Goal: Task Accomplishment & Management: Manage account settings

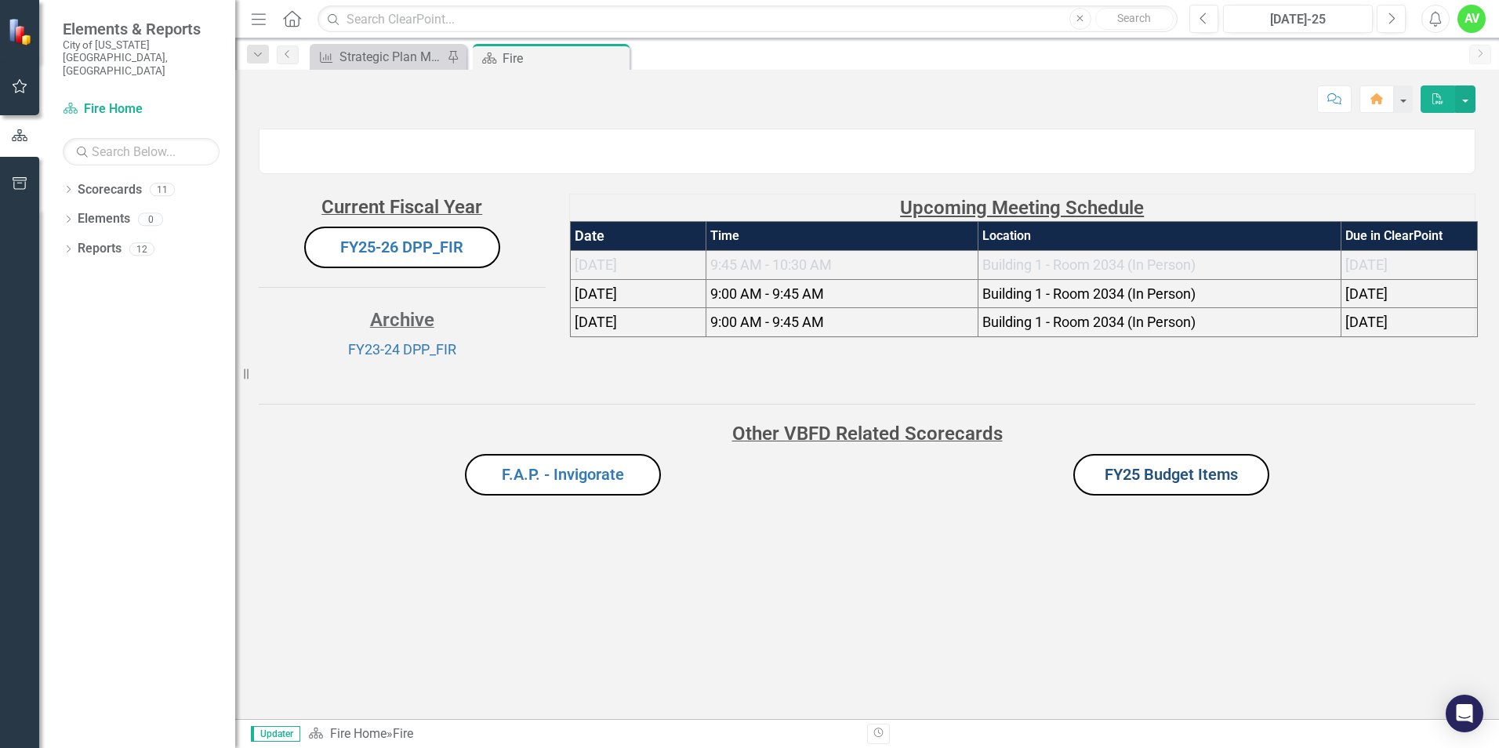
click at [1162, 484] on link "FY25 Budget Items" at bounding box center [1171, 474] width 133 height 19
click at [774, 53] on icon "Close" at bounding box center [779, 57] width 16 height 13
click at [69, 187] on icon "Dropdown" at bounding box center [68, 191] width 11 height 9
click at [76, 214] on icon "Dropdown" at bounding box center [77, 218] width 12 height 9
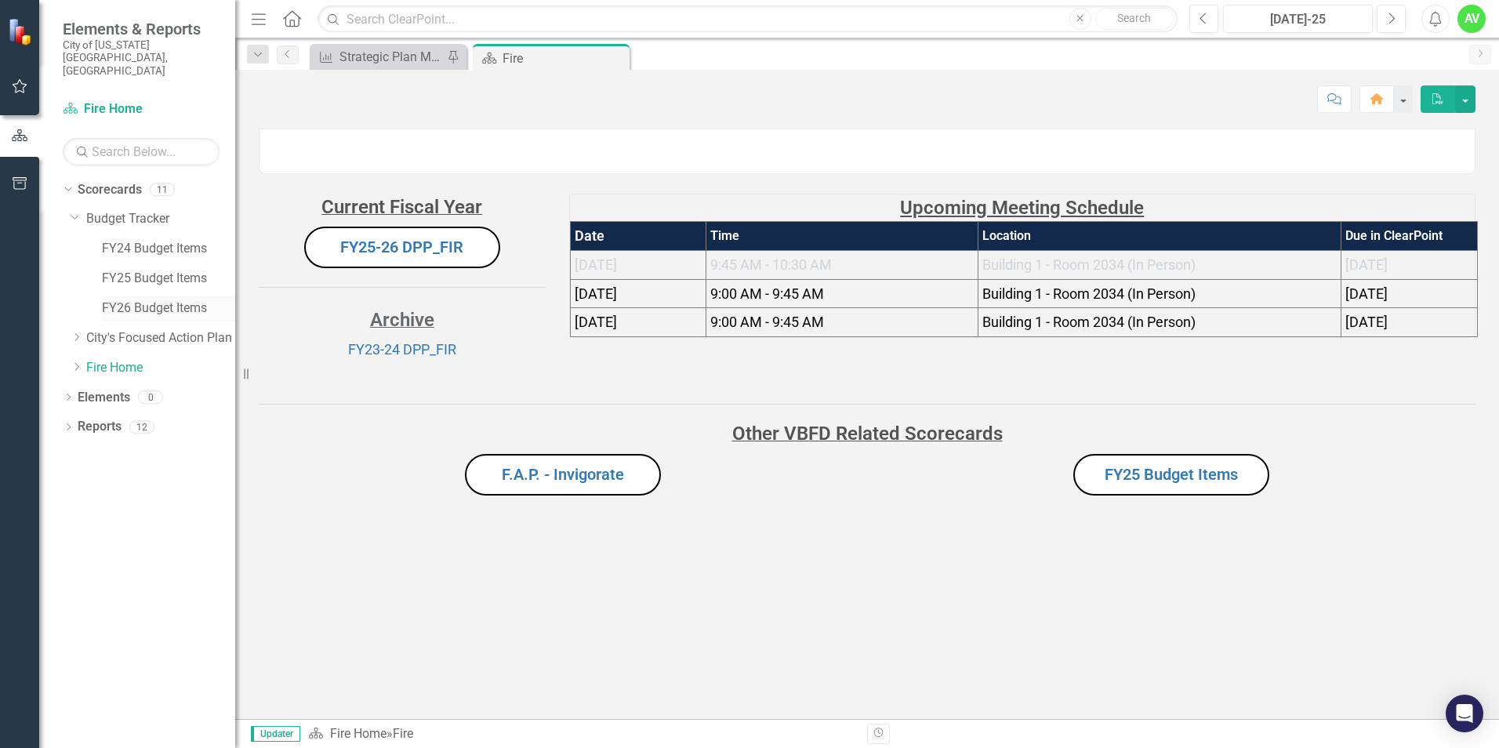
click at [162, 300] on link "FY26 Budget Items" at bounding box center [168, 309] width 133 height 18
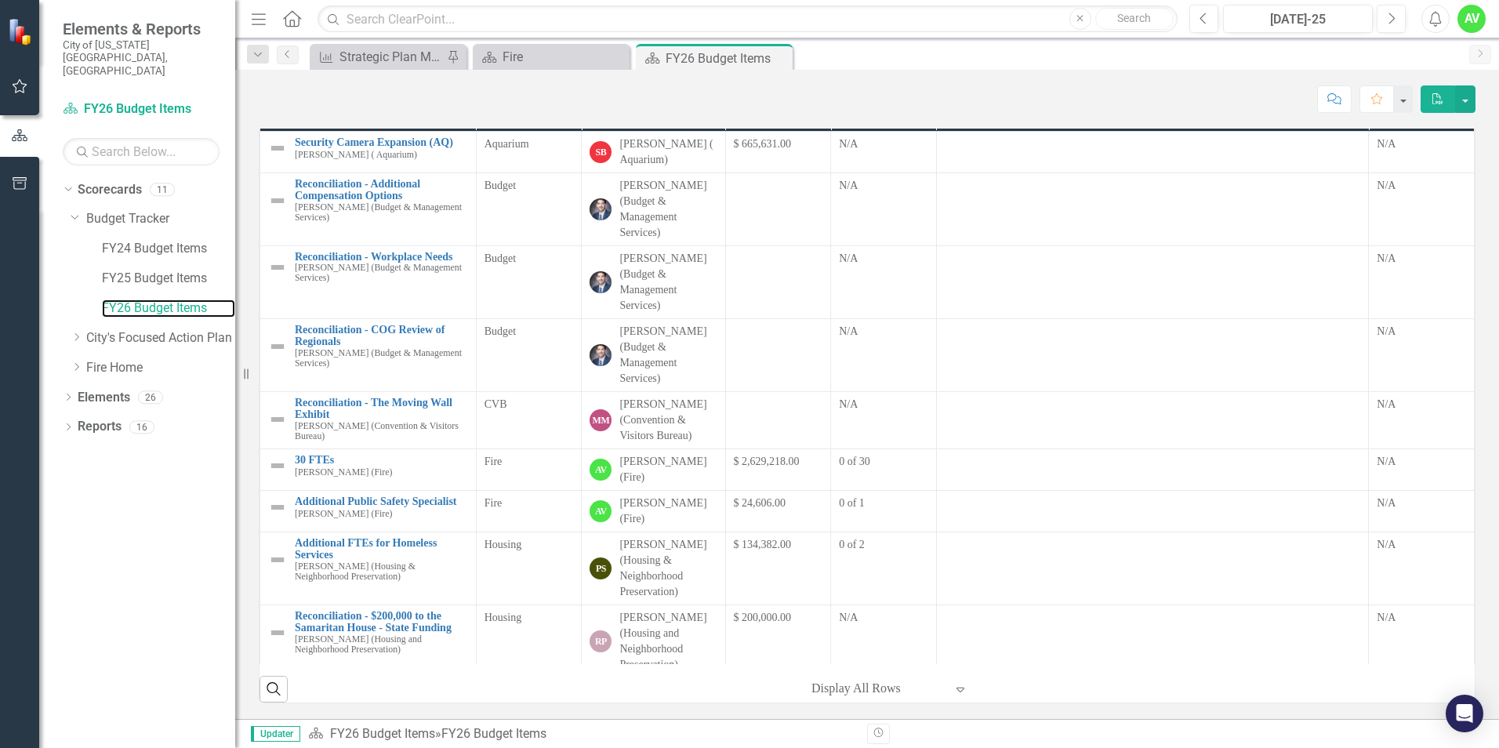
scroll to position [251, 0]
click at [888, 688] on div at bounding box center [878, 688] width 133 height 21
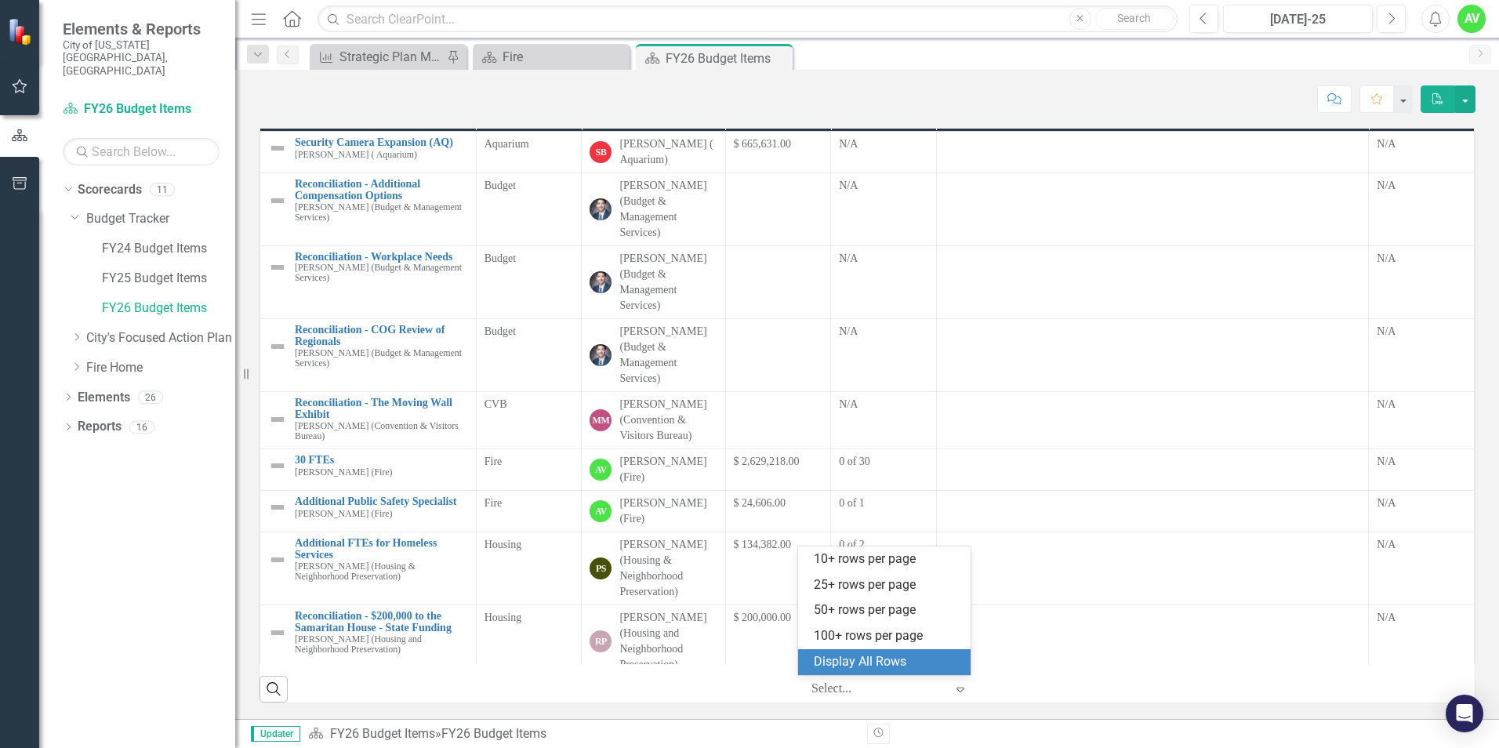
click at [888, 661] on div "Display All Rows" at bounding box center [887, 662] width 147 height 18
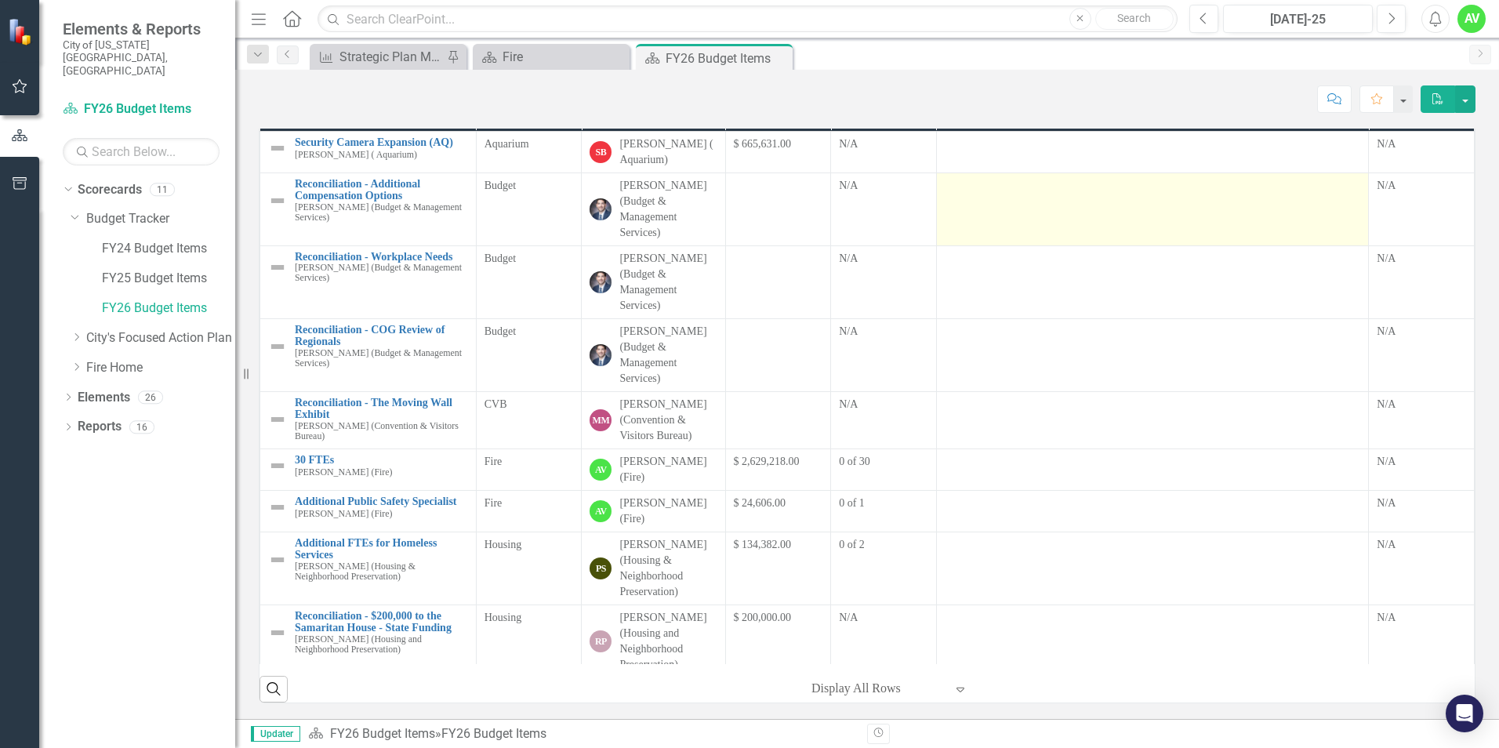
scroll to position [0, 0]
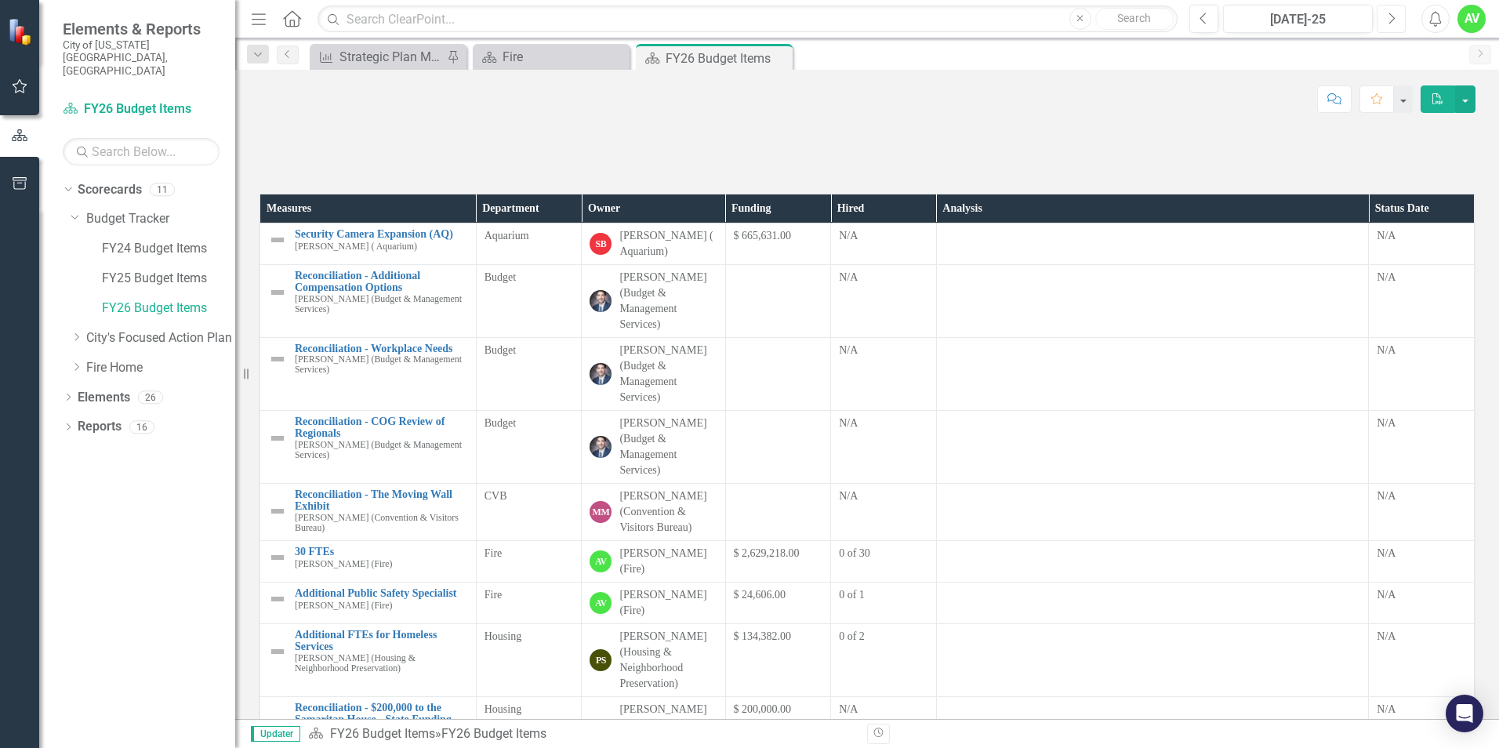
click at [1395, 20] on icon "Next" at bounding box center [1391, 19] width 9 height 14
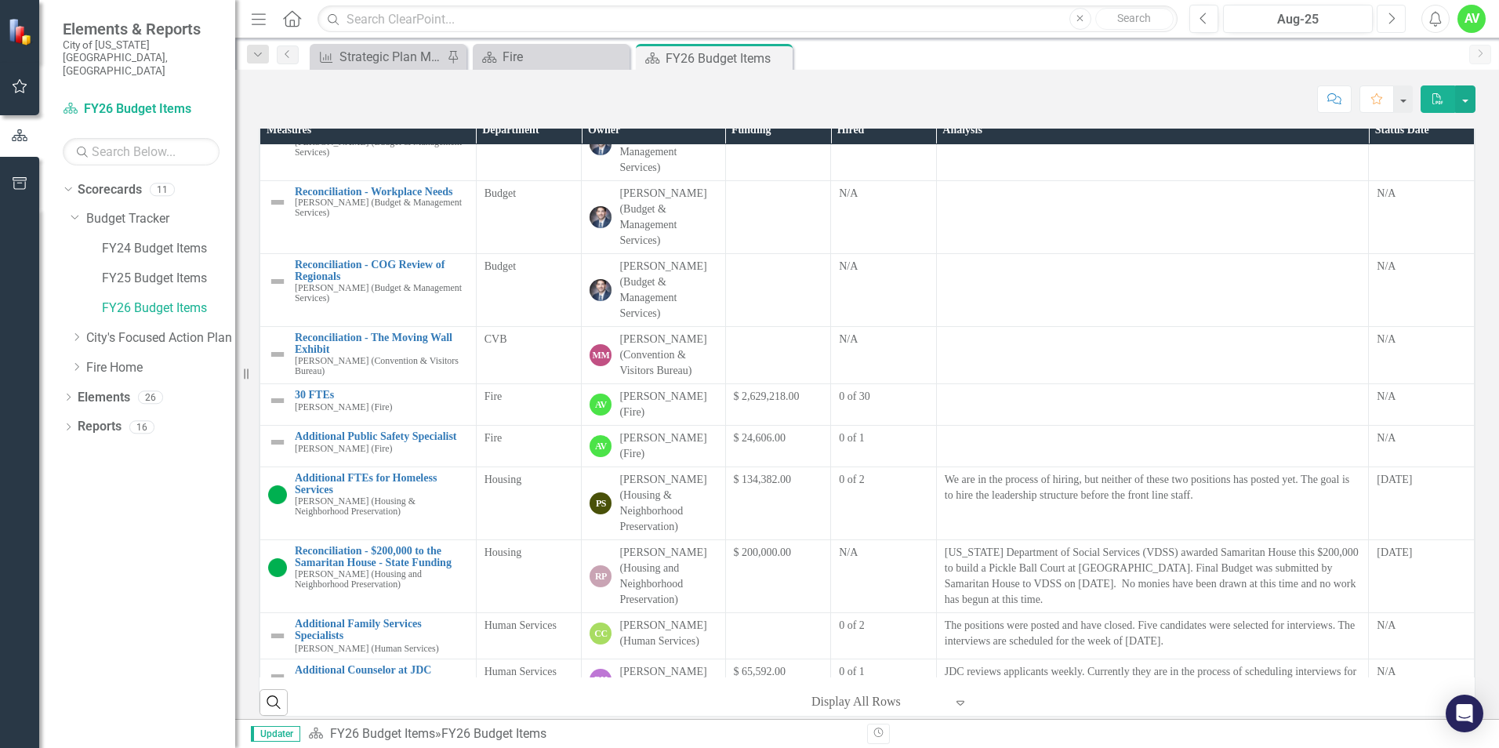
scroll to position [157, 0]
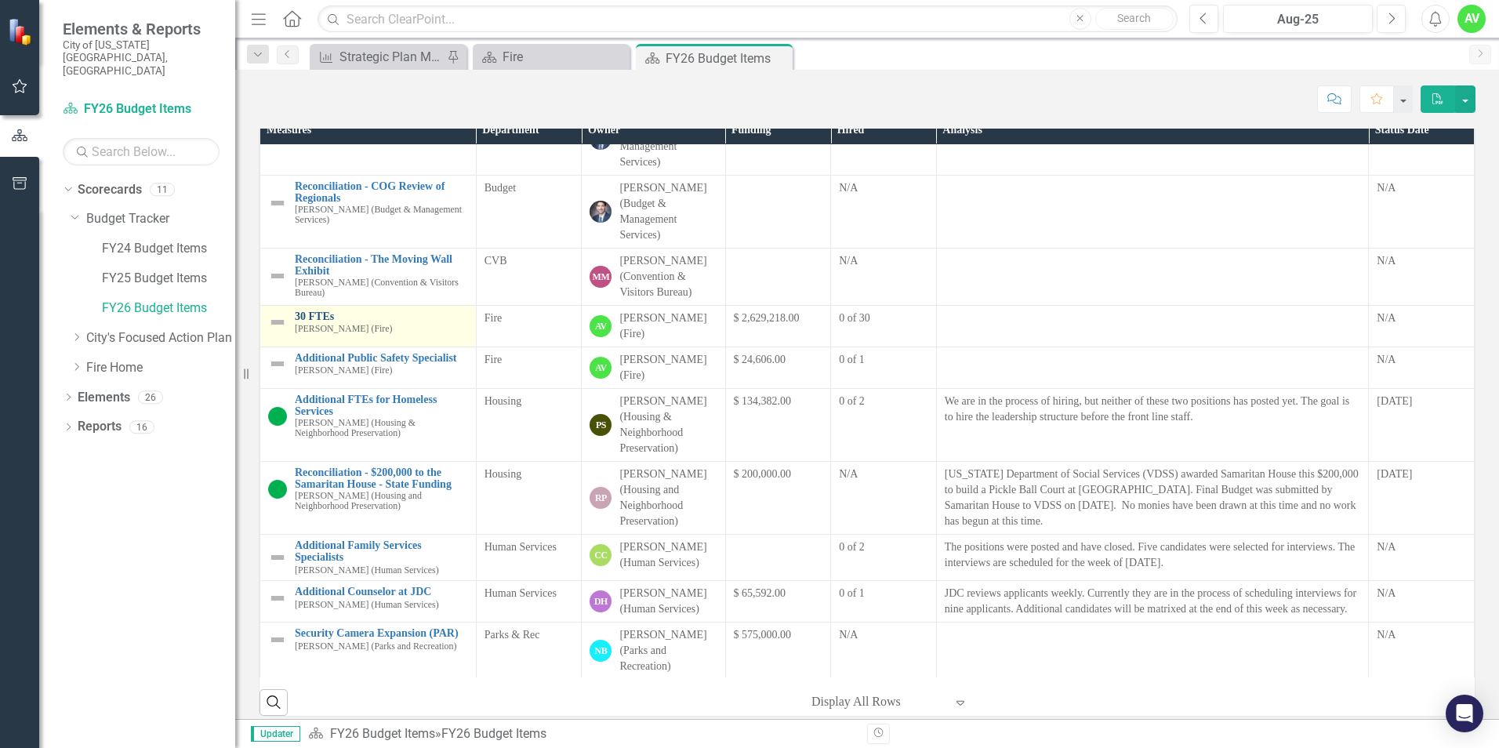
click at [311, 322] on link "30 FTEs" at bounding box center [381, 317] width 173 height 12
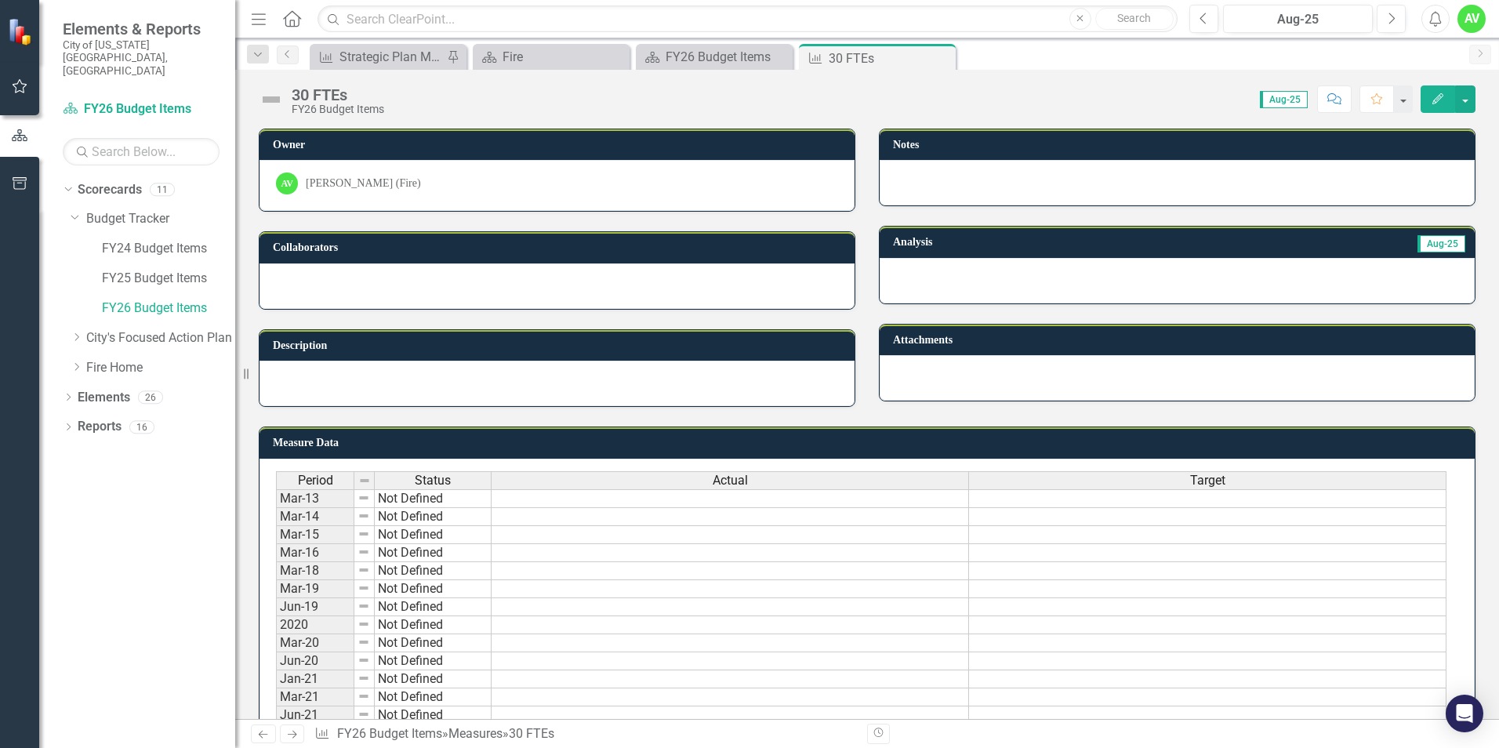
click at [976, 277] on div at bounding box center [1177, 280] width 595 height 45
click at [1430, 103] on button "Edit" at bounding box center [1438, 98] width 35 height 27
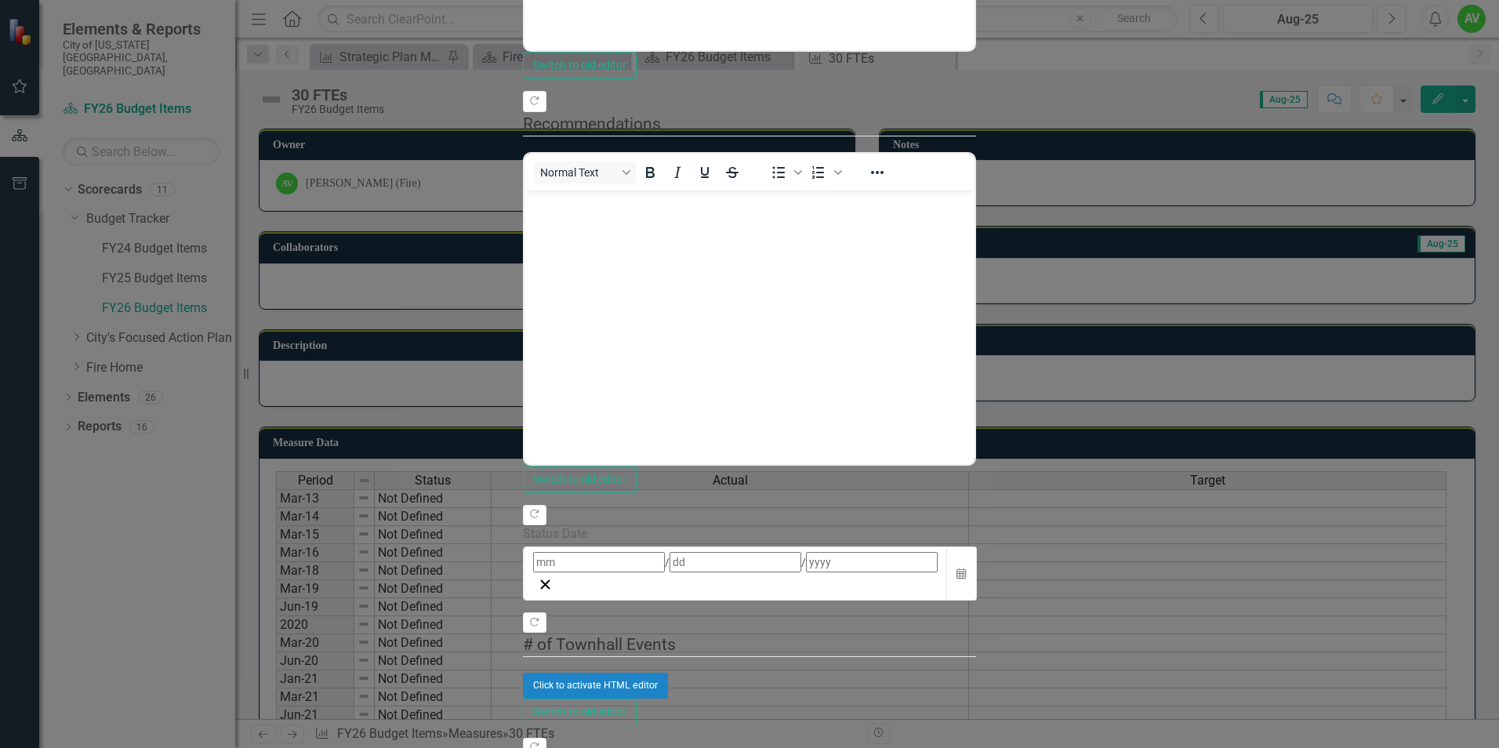
drag, startPoint x: 1263, startPoint y: -202, endPoint x: 592, endPoint y: -154, distance: 672.1
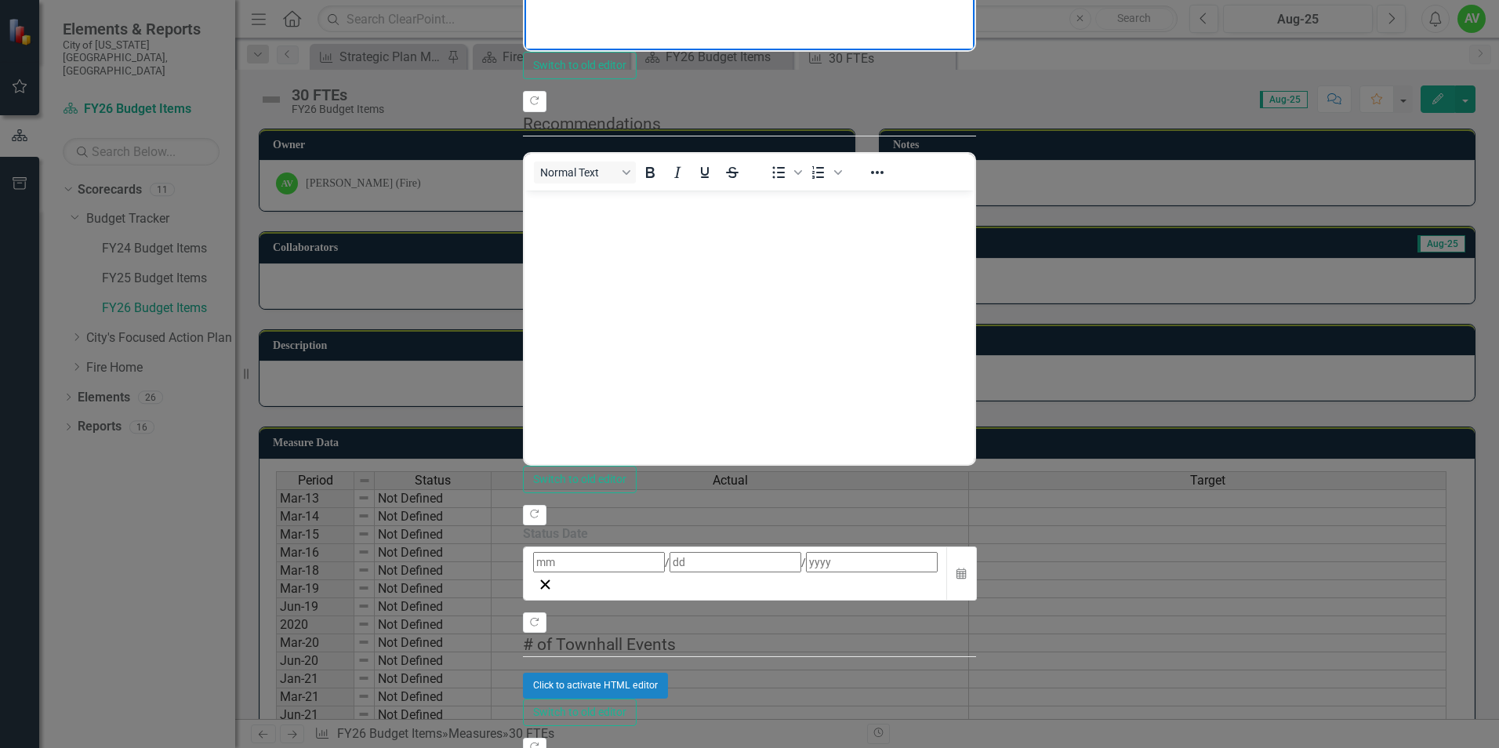
drag, startPoint x: 1429, startPoint y: -172, endPoint x: 1466, endPoint y: -166, distance: 38.0
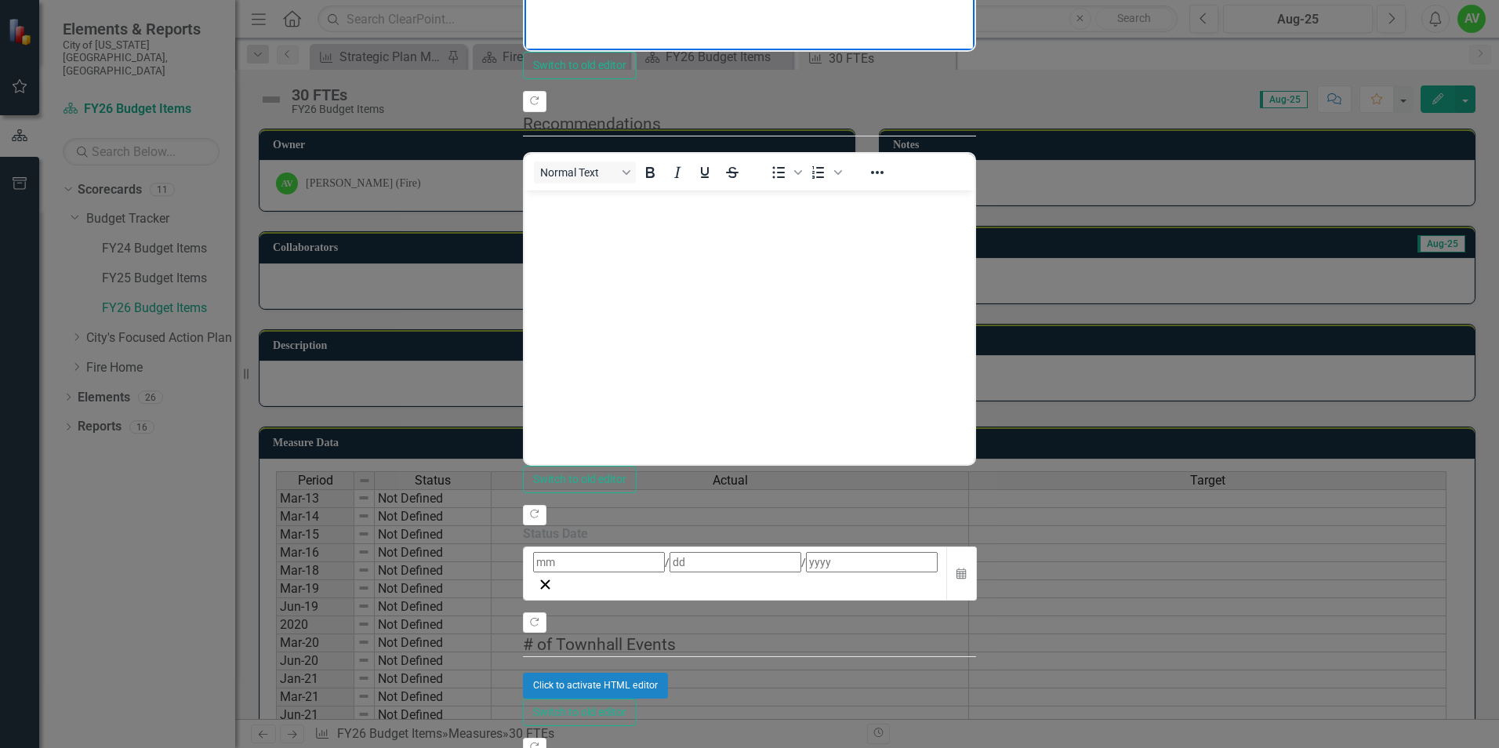
drag, startPoint x: 935, startPoint y: -151, endPoint x: 991, endPoint y: -144, distance: 57.0
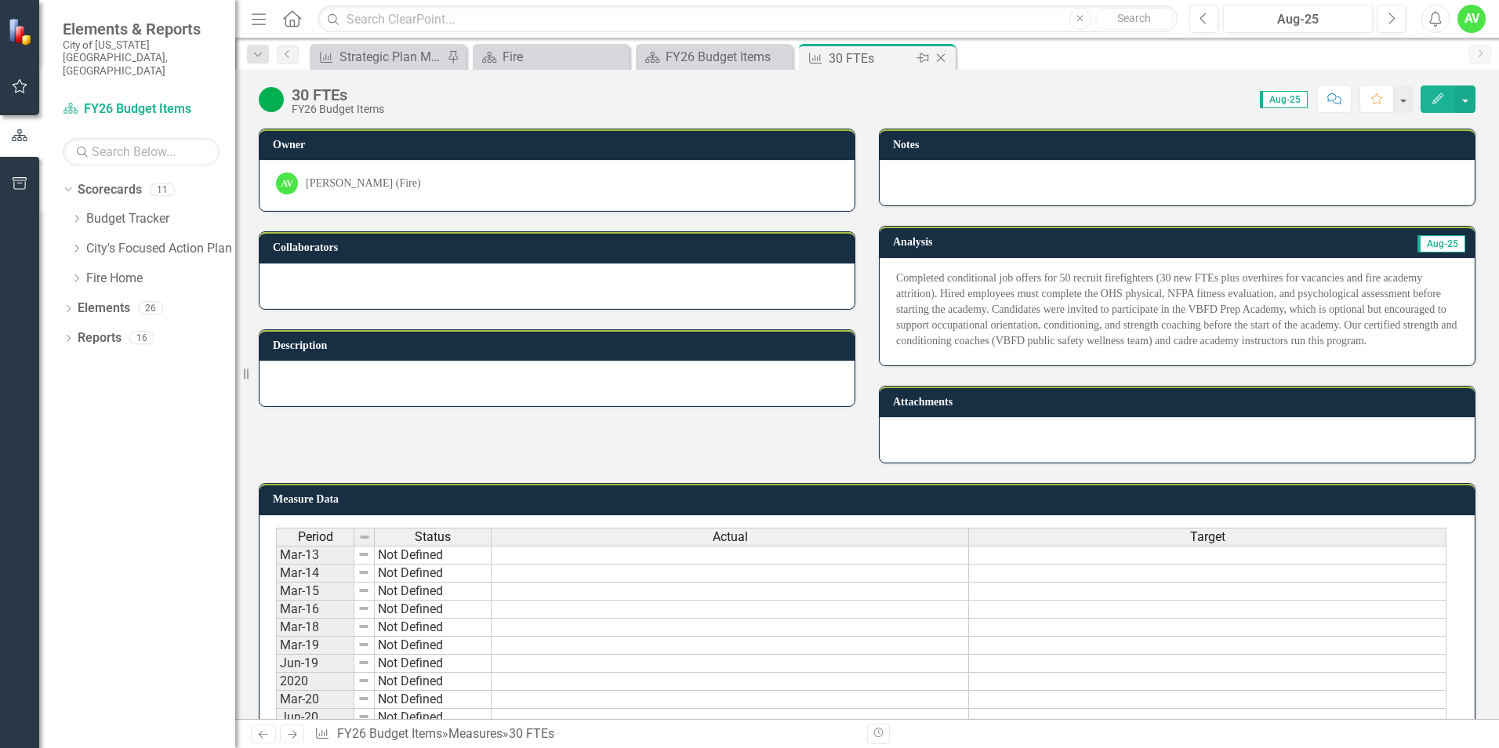
click at [940, 56] on icon "Close" at bounding box center [941, 58] width 16 height 13
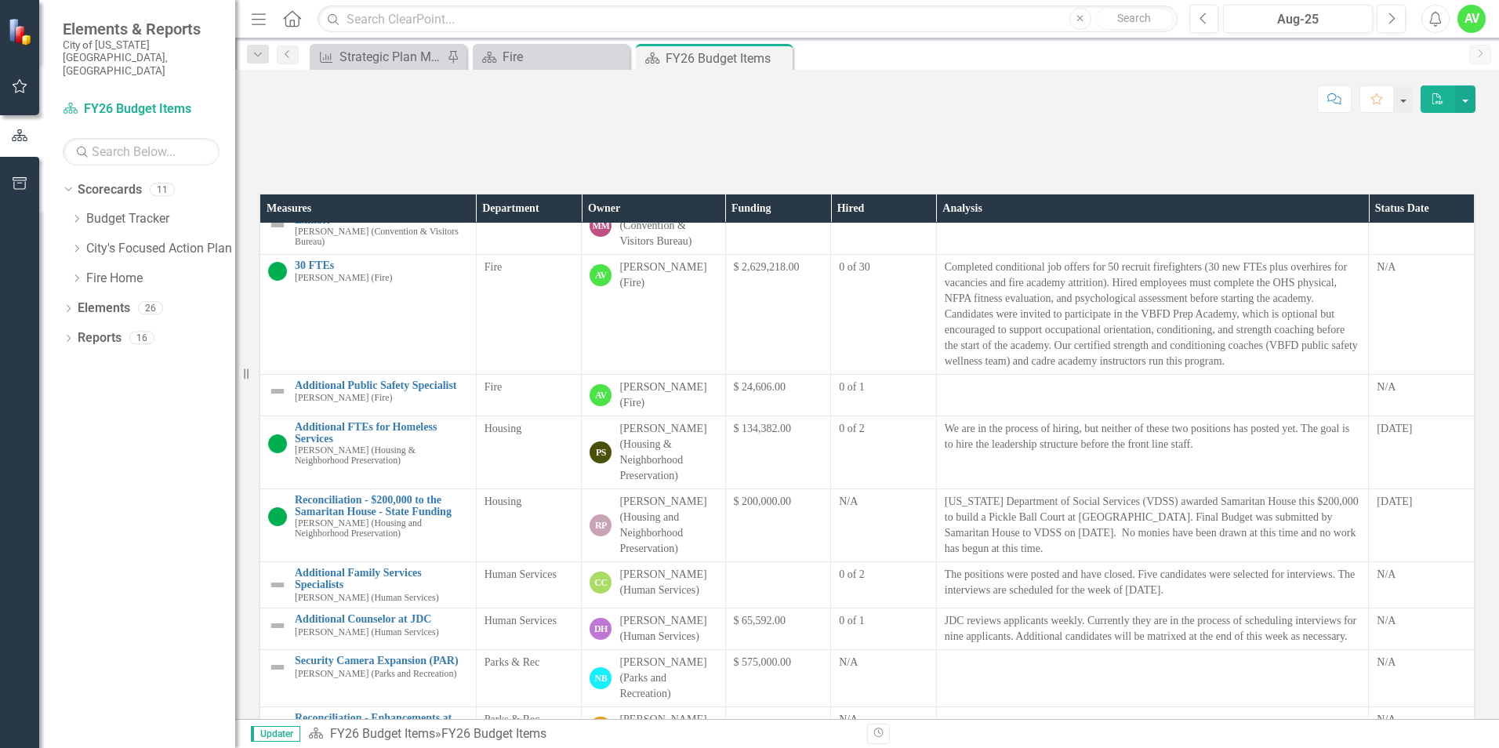
scroll to position [314, 0]
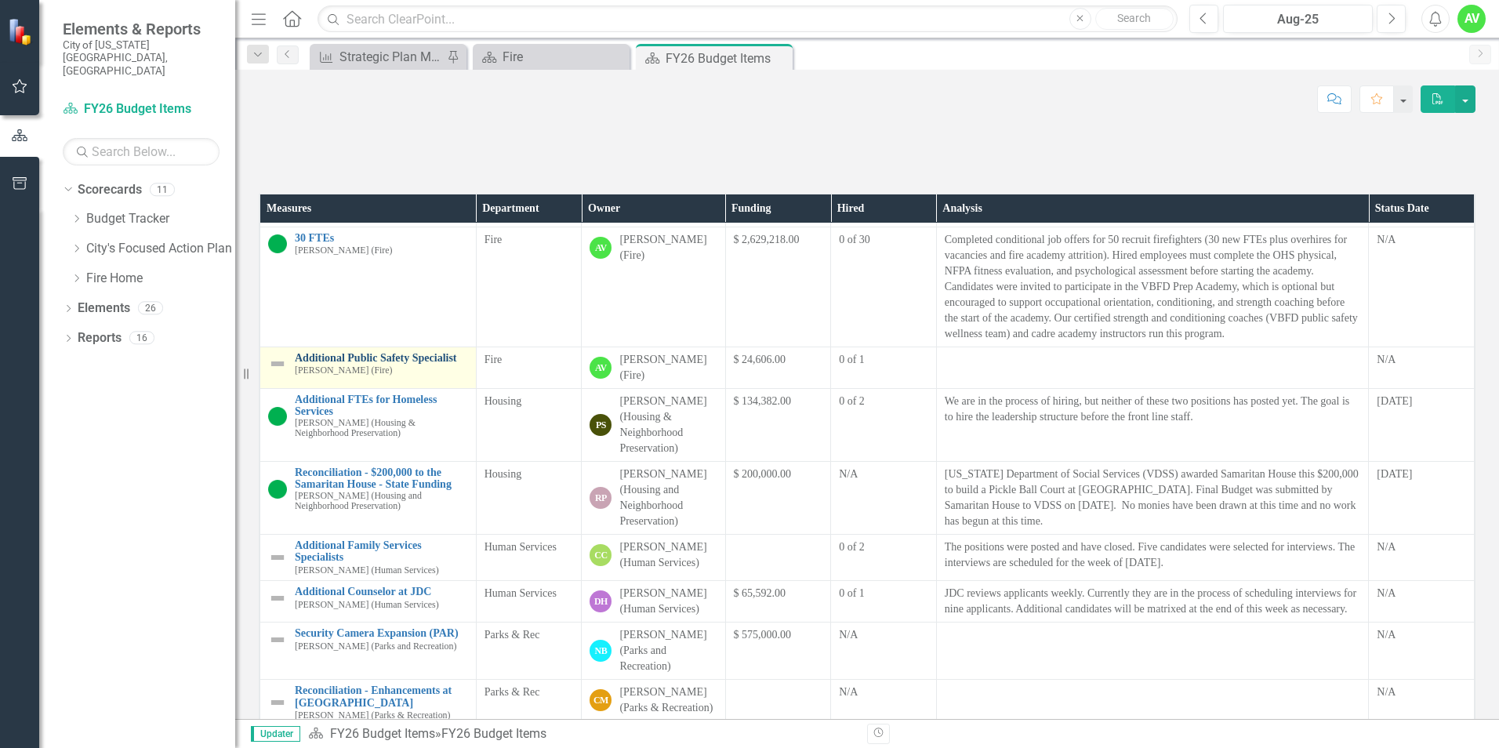
click at [402, 364] on link "Additional Public Safety Specialist" at bounding box center [381, 358] width 173 height 12
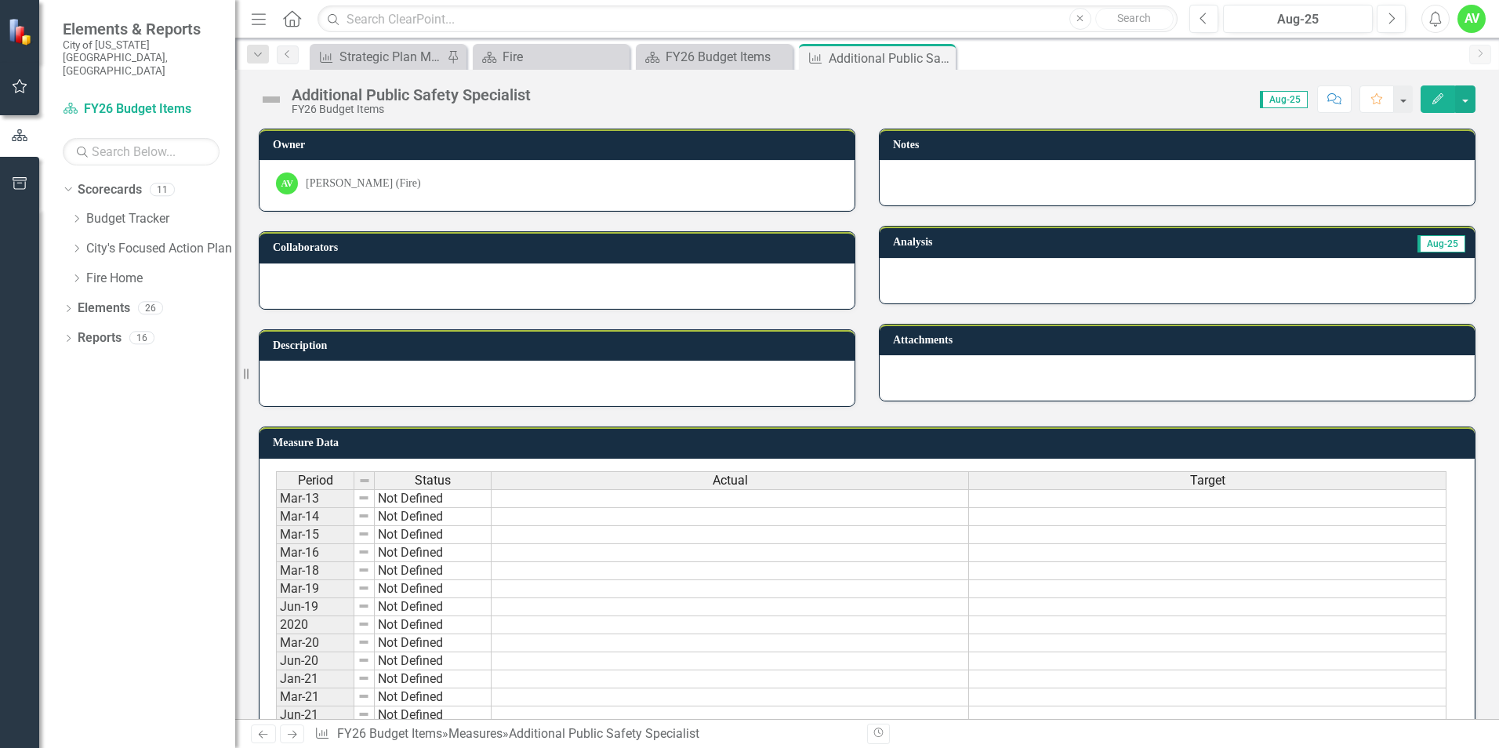
click at [1436, 100] on icon "Edit" at bounding box center [1438, 98] width 14 height 11
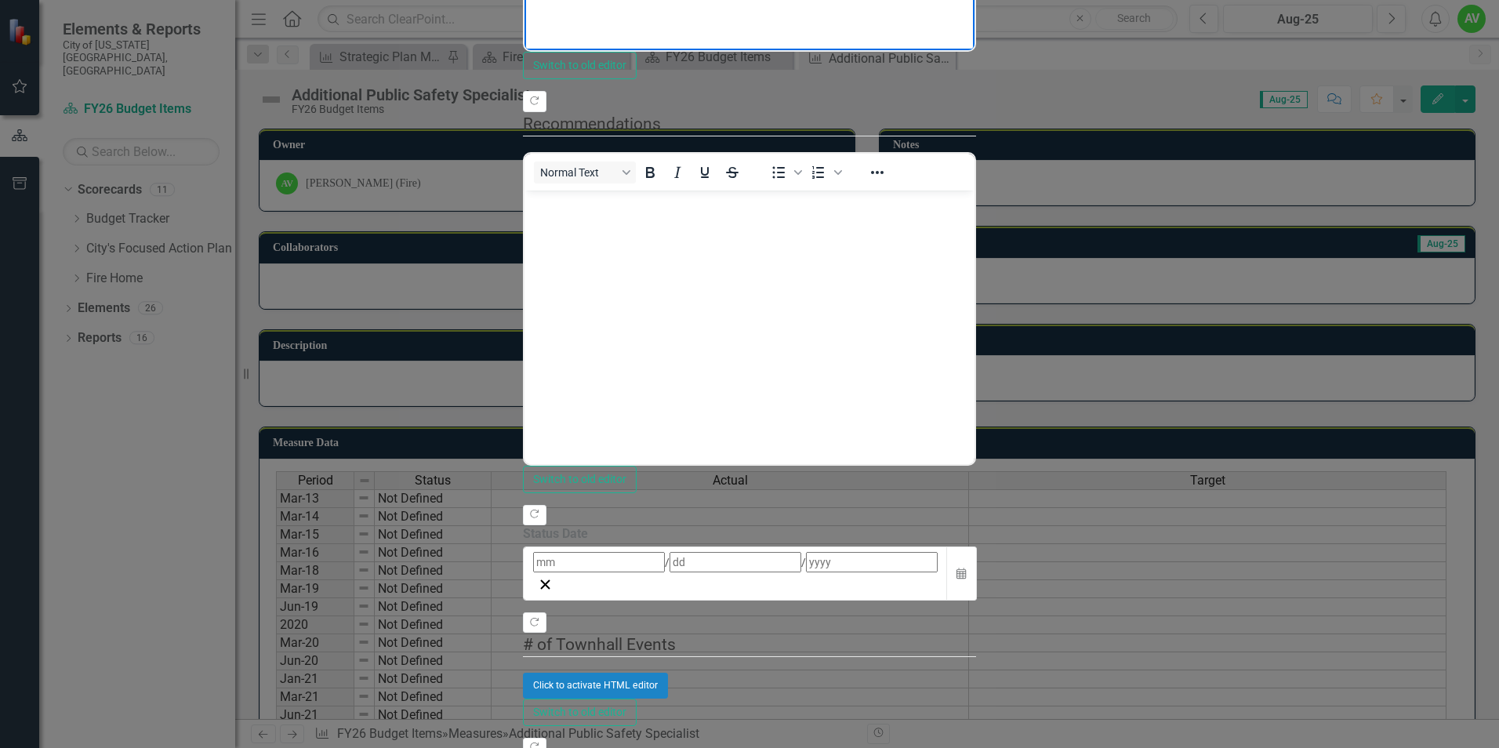
drag, startPoint x: 591, startPoint y: -193, endPoint x: 529, endPoint y: -195, distance: 62.8
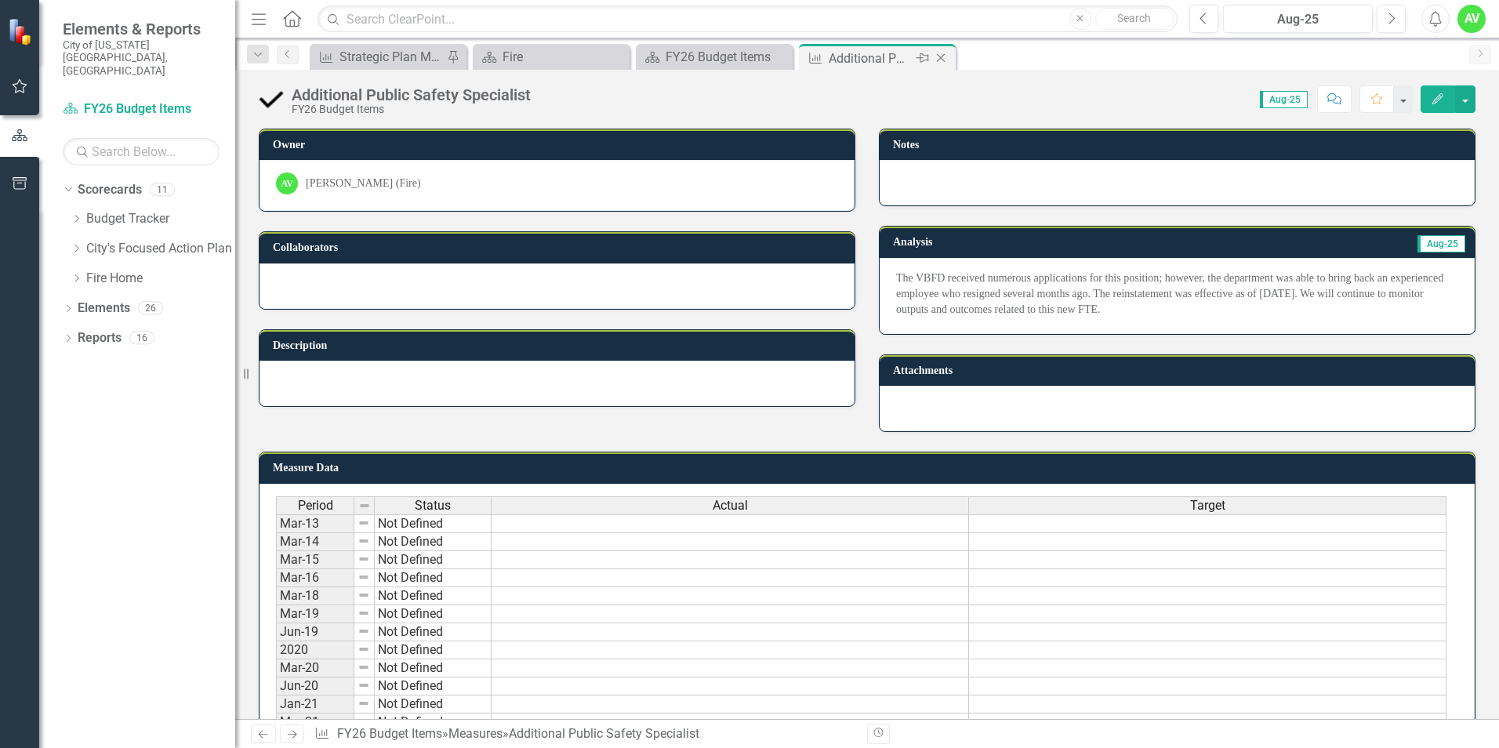
click at [944, 60] on icon "Close" at bounding box center [941, 58] width 16 height 13
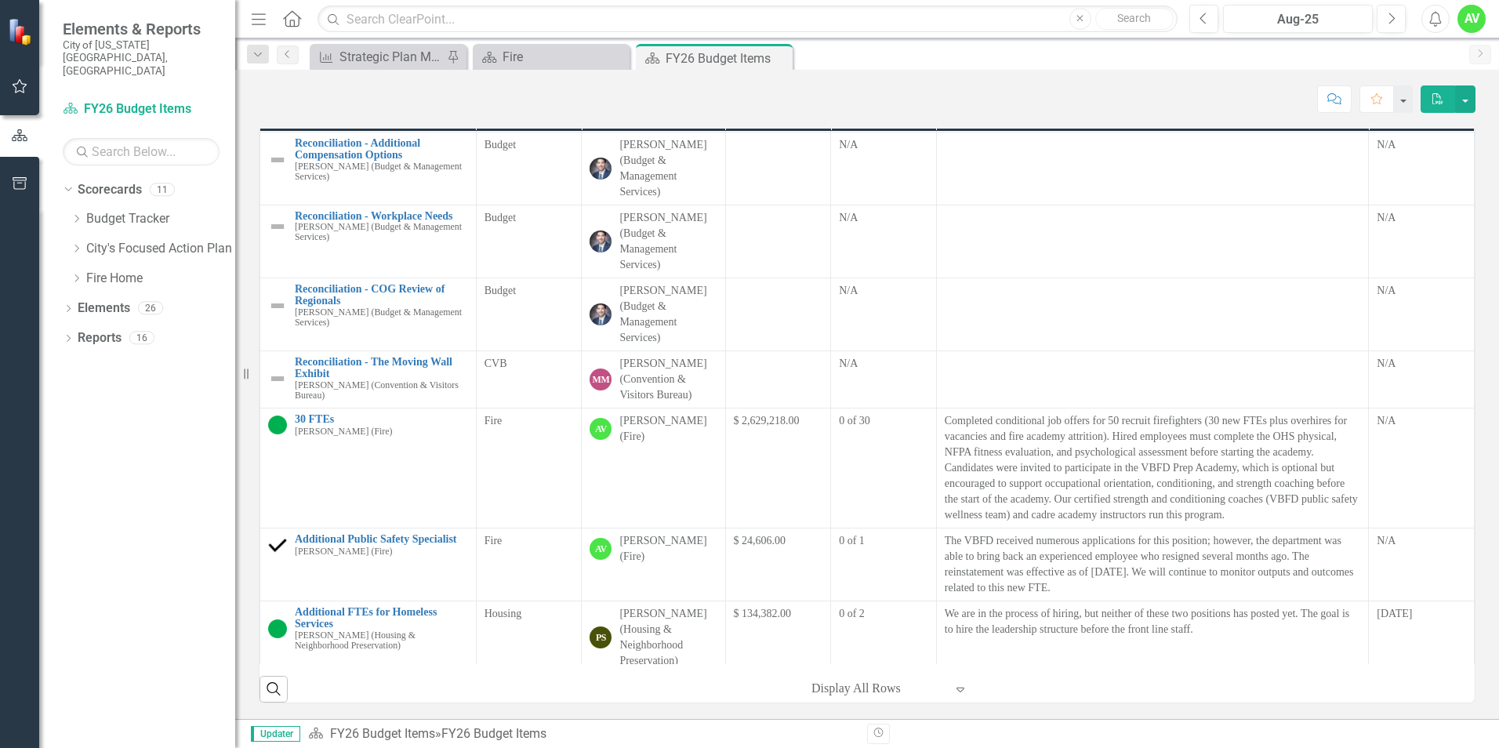
scroll to position [78, 0]
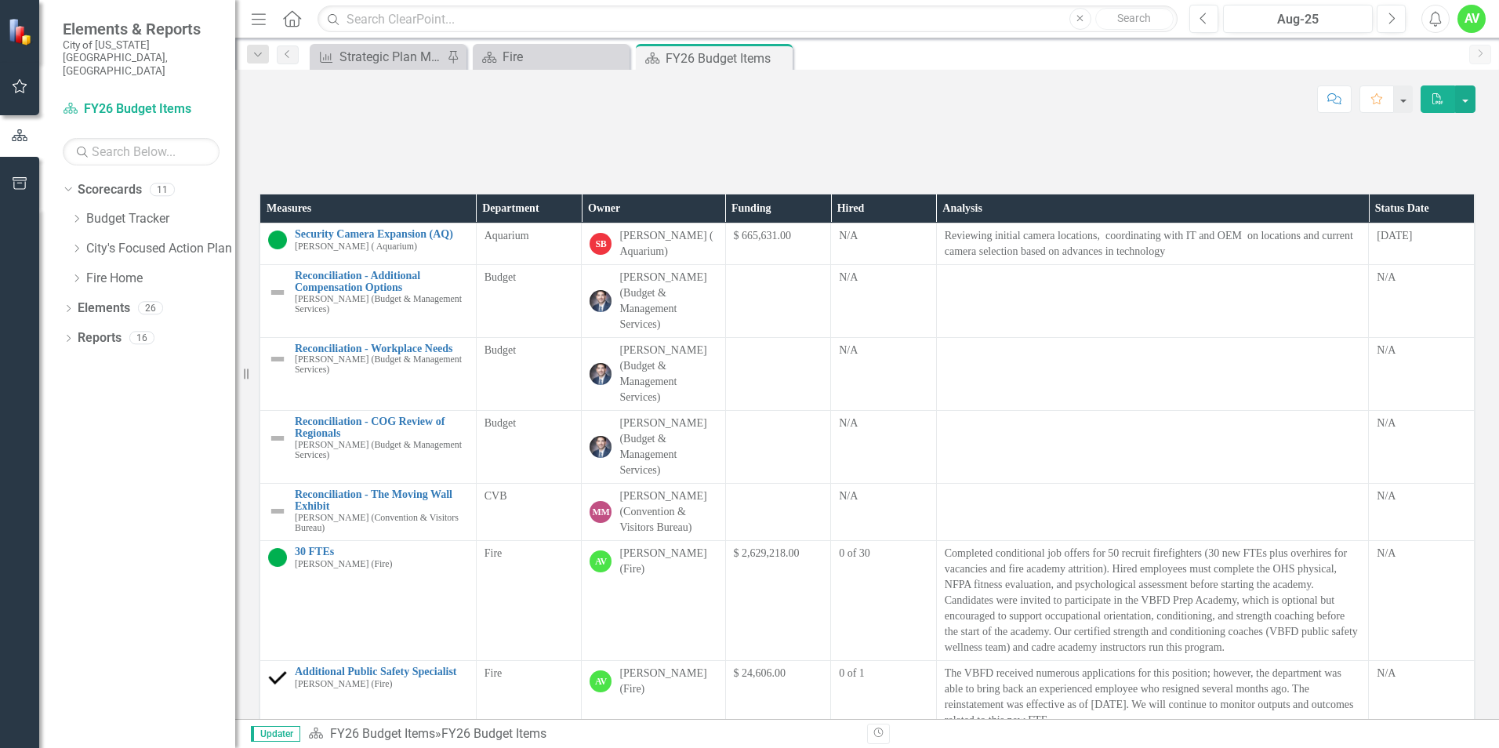
scroll to position [78, 0]
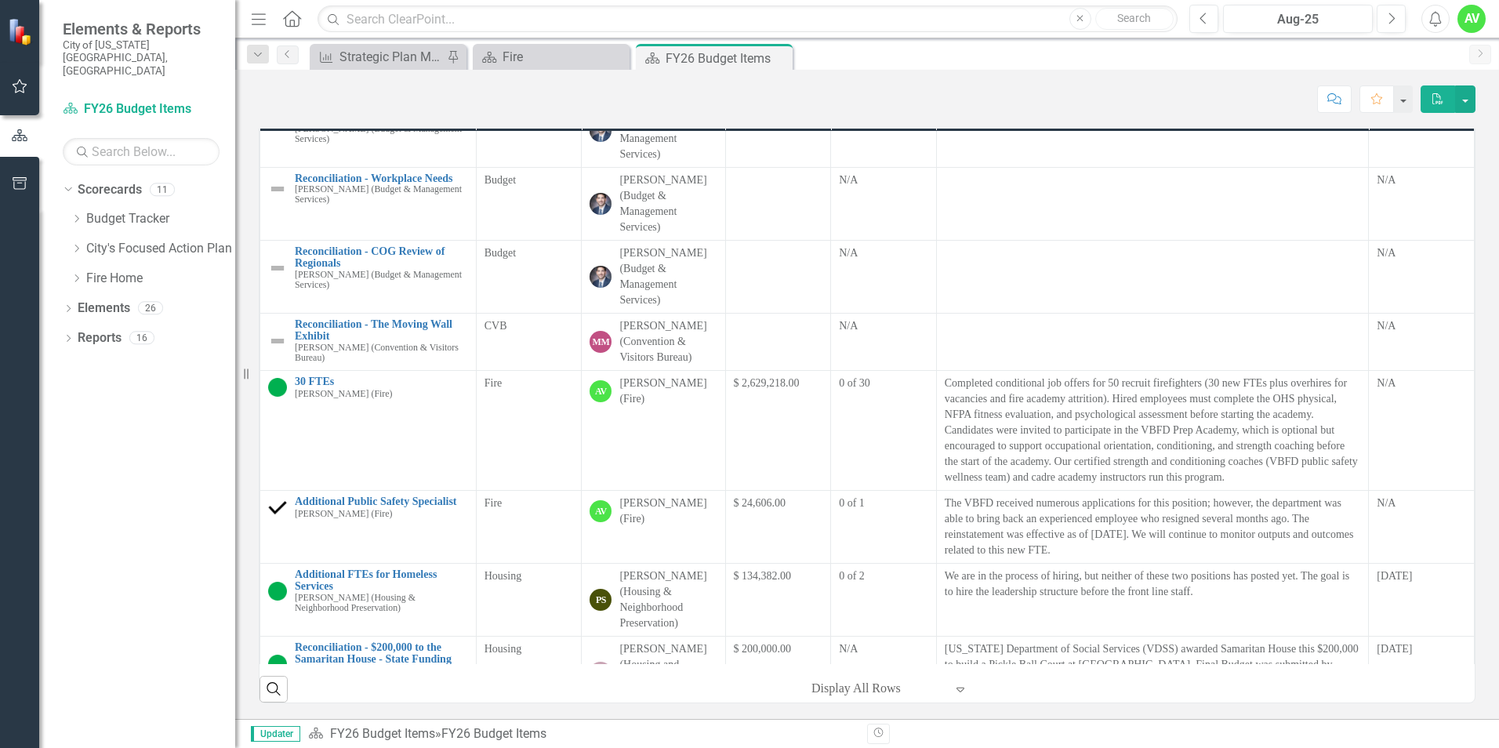
click at [863, 506] on div "0 of 1" at bounding box center [883, 504] width 89 height 16
click at [839, 511] on div "0 of 1" at bounding box center [883, 504] width 89 height 16
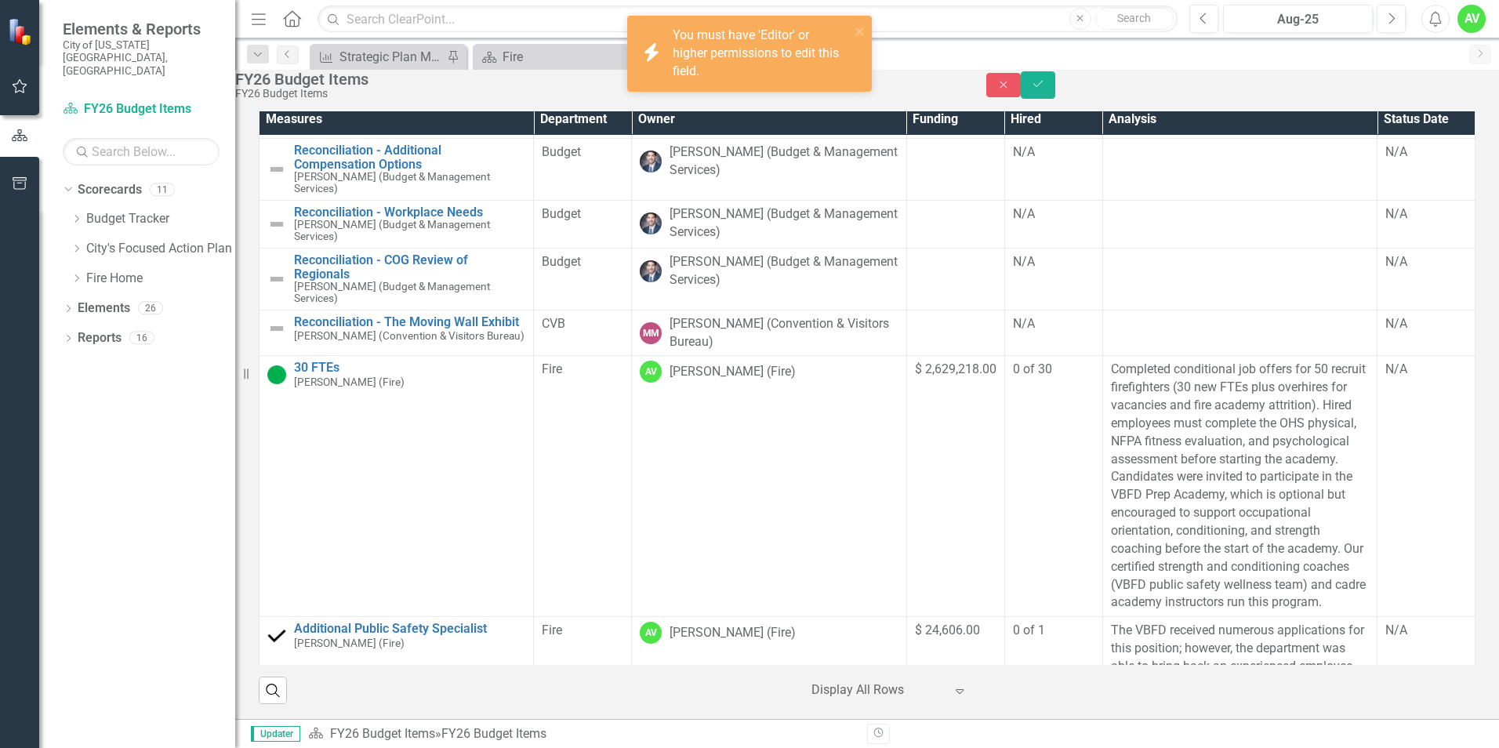
click at [1013, 376] on span "0 of 30" at bounding box center [1032, 369] width 39 height 15
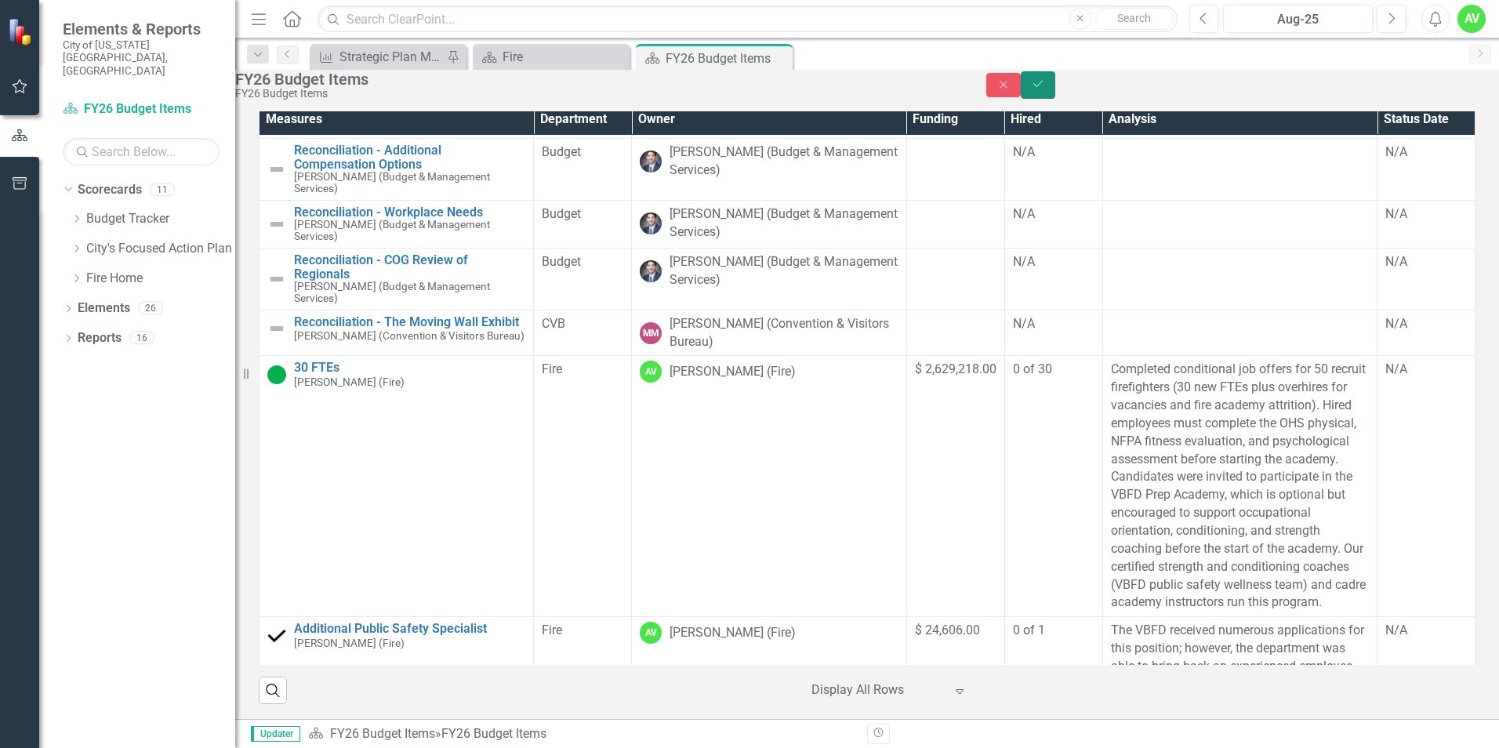
click at [1045, 89] on icon "Save" at bounding box center [1038, 83] width 14 height 11
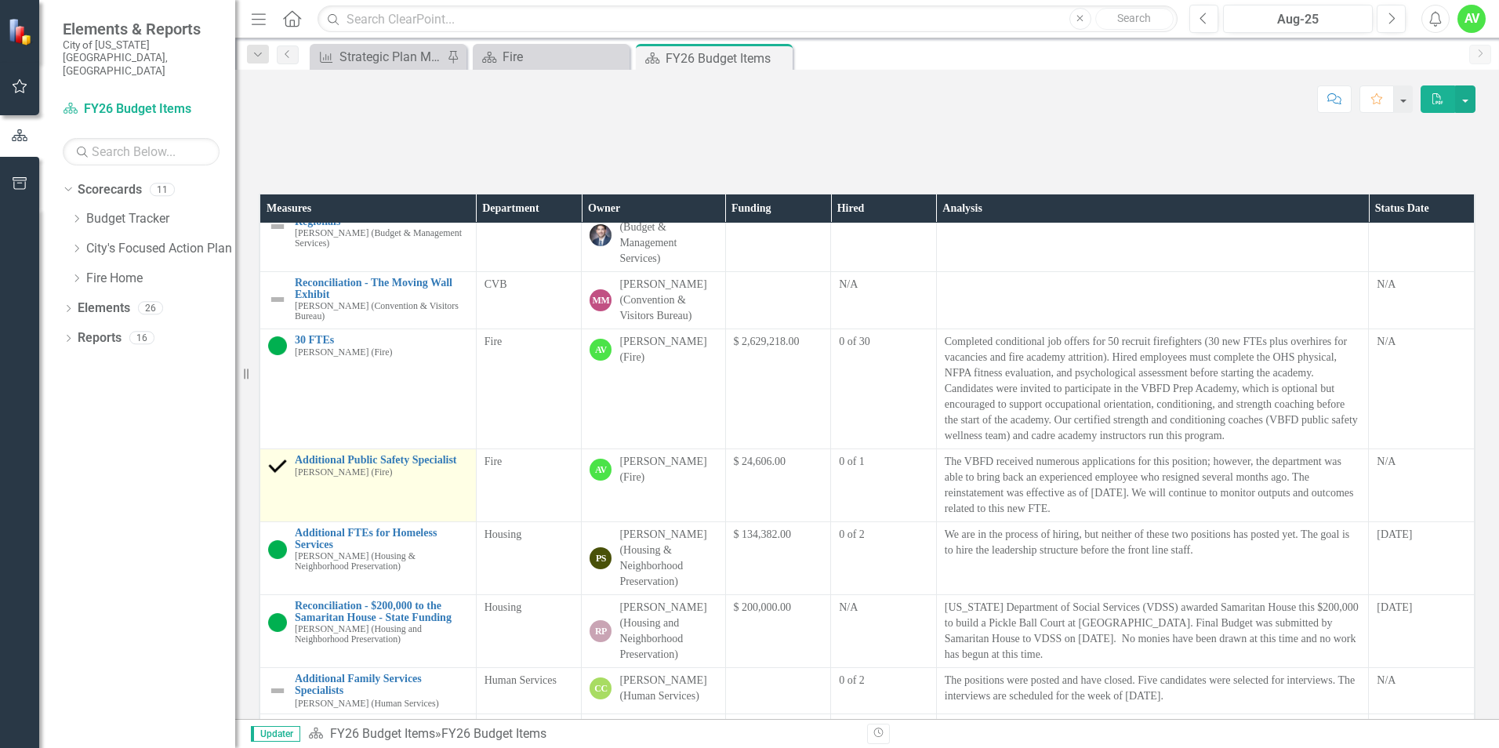
scroll to position [235, 0]
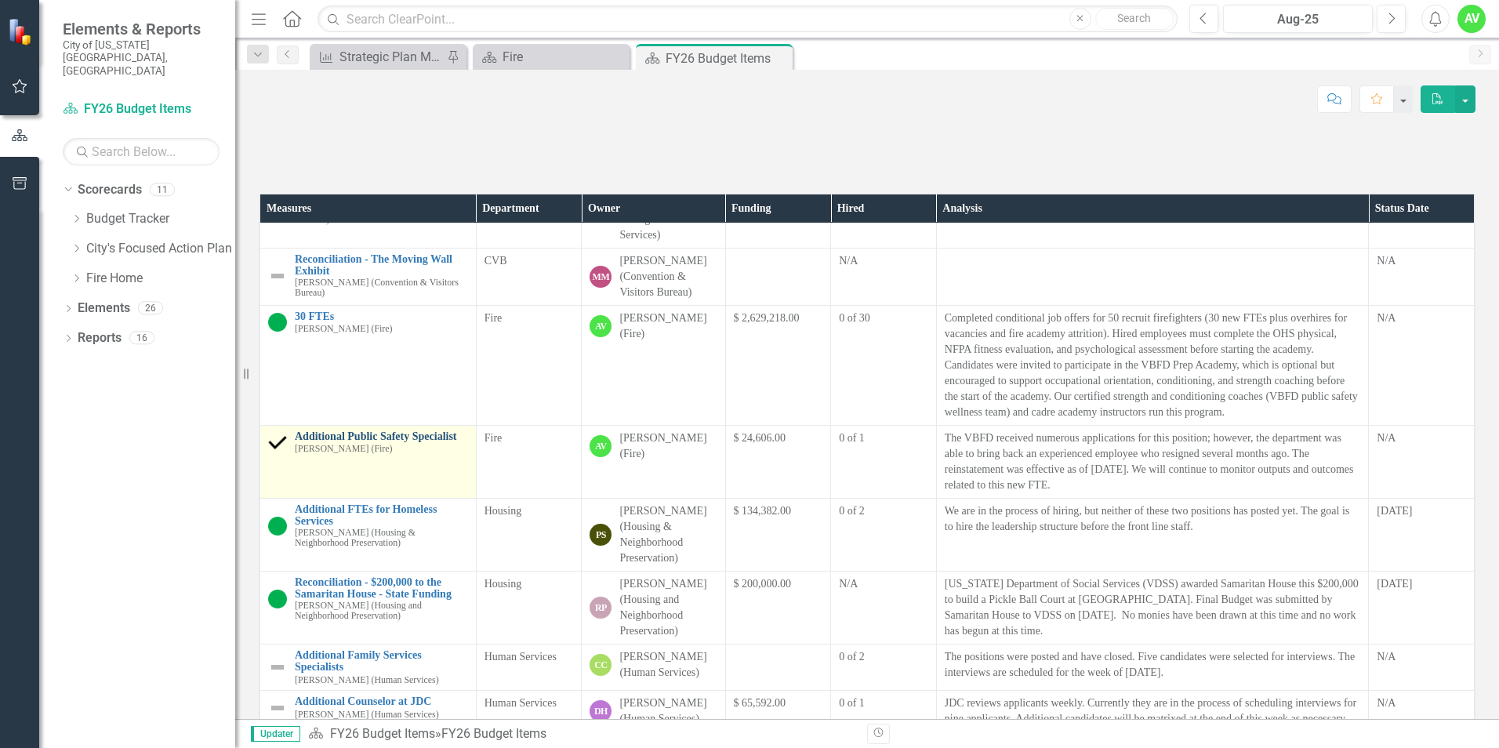
click at [357, 442] on link "Additional Public Safety Specialist" at bounding box center [381, 437] width 173 height 12
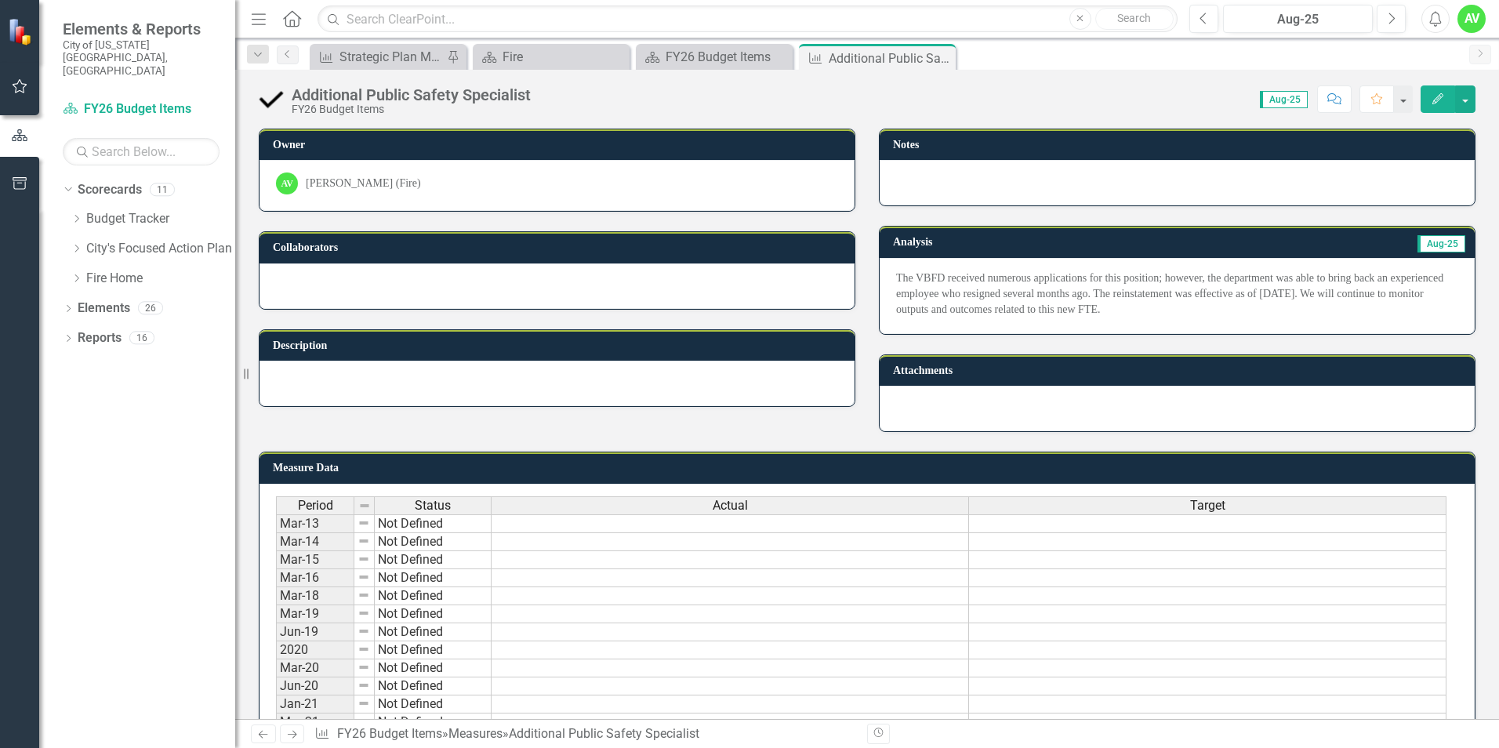
click at [1435, 100] on icon "button" at bounding box center [1438, 98] width 11 height 11
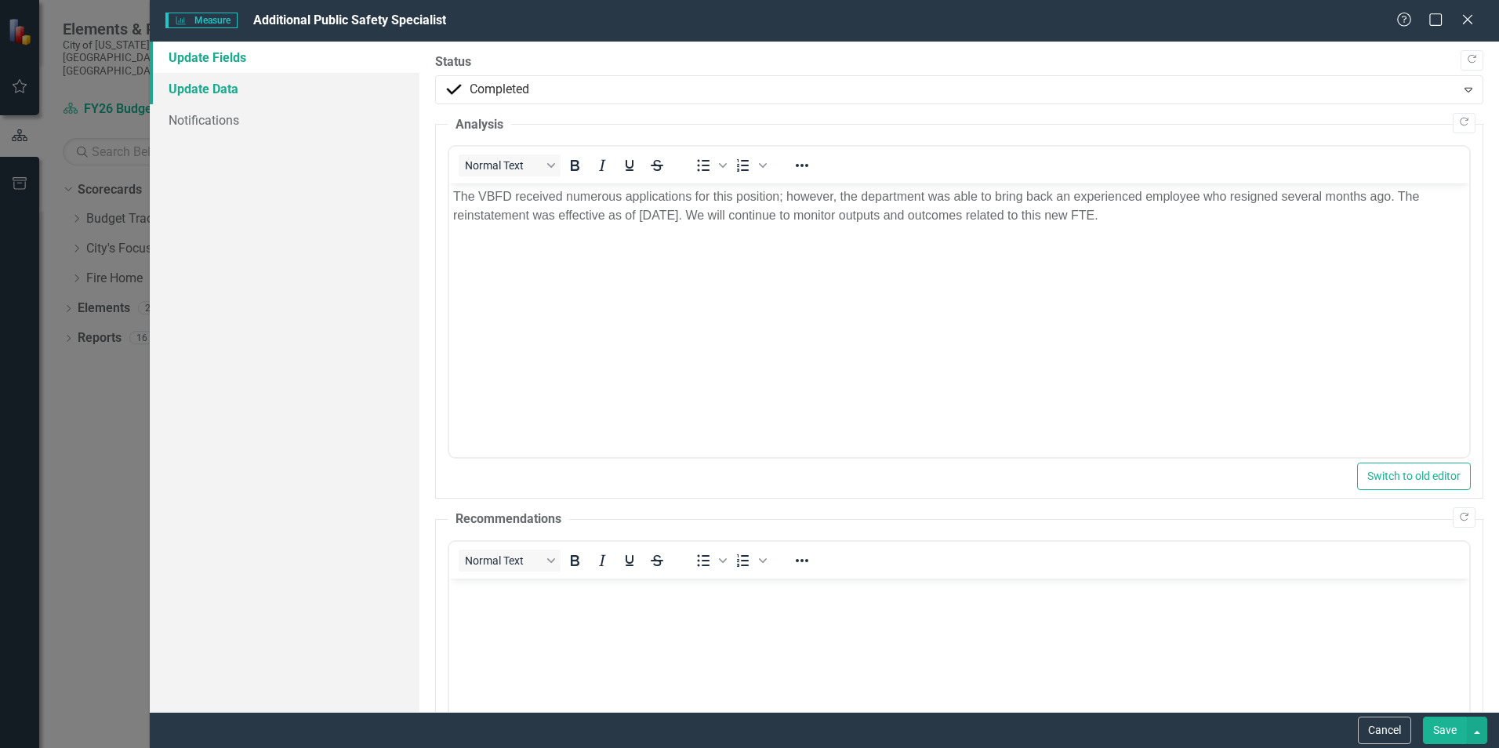
click at [289, 89] on link "Update Data" at bounding box center [285, 88] width 270 height 31
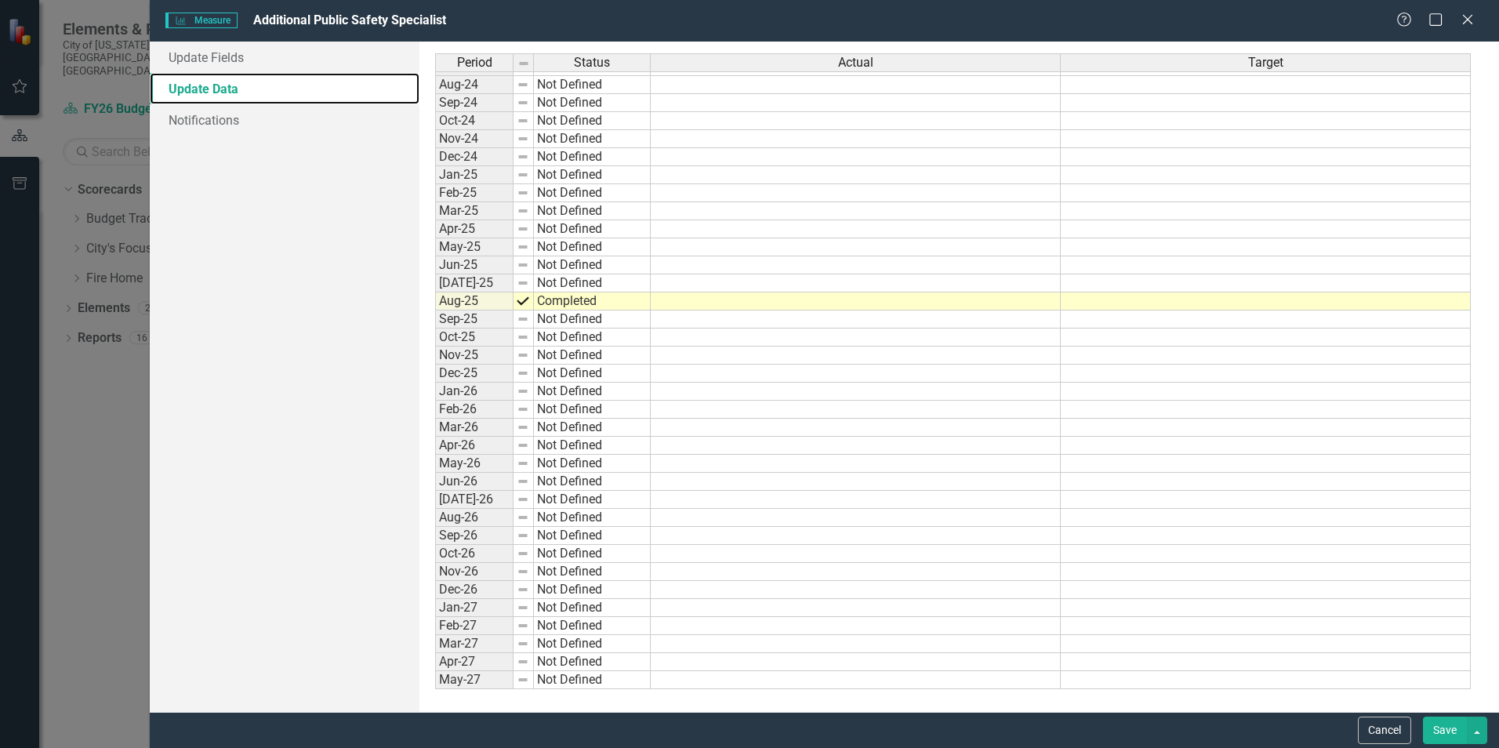
scroll to position [1015, 0]
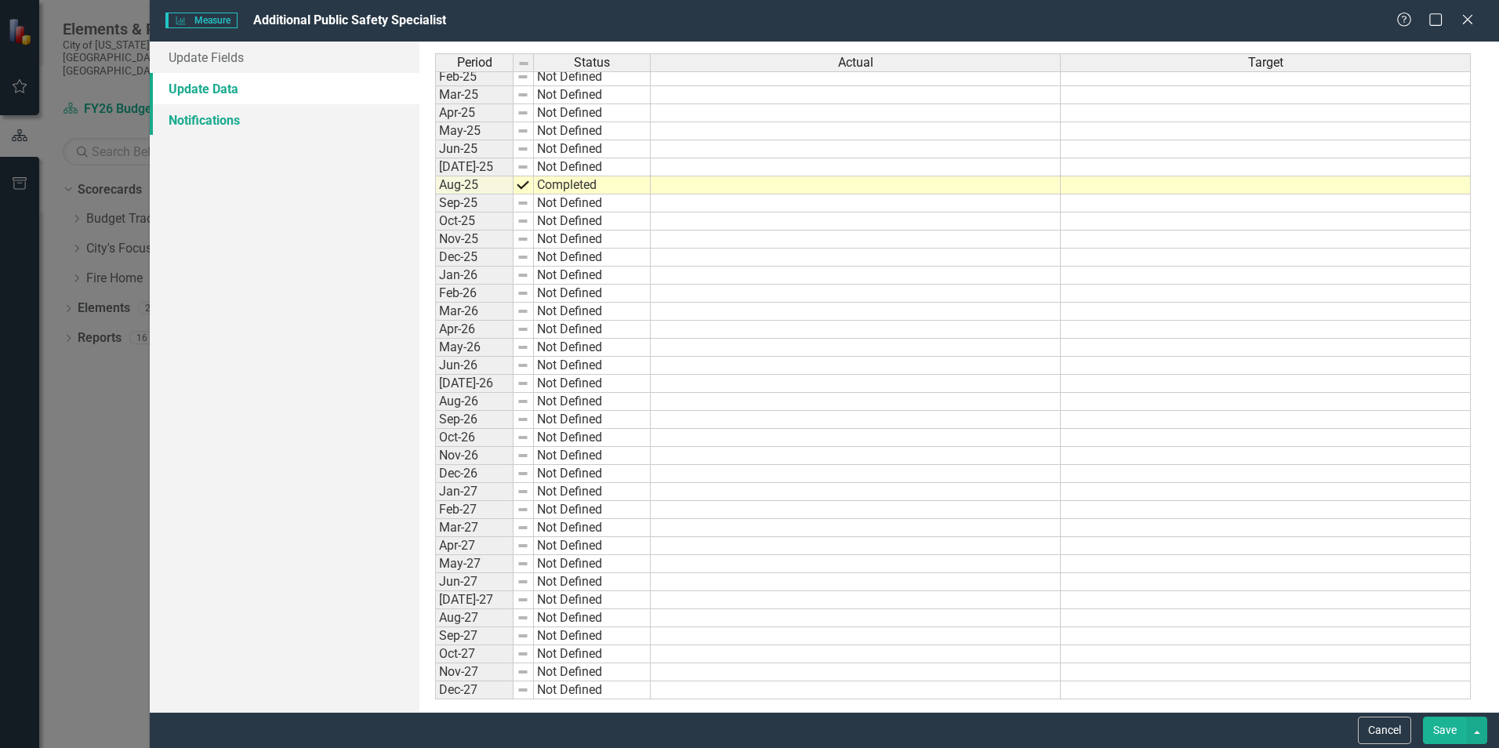
click at [212, 115] on link "Notifications" at bounding box center [285, 119] width 270 height 31
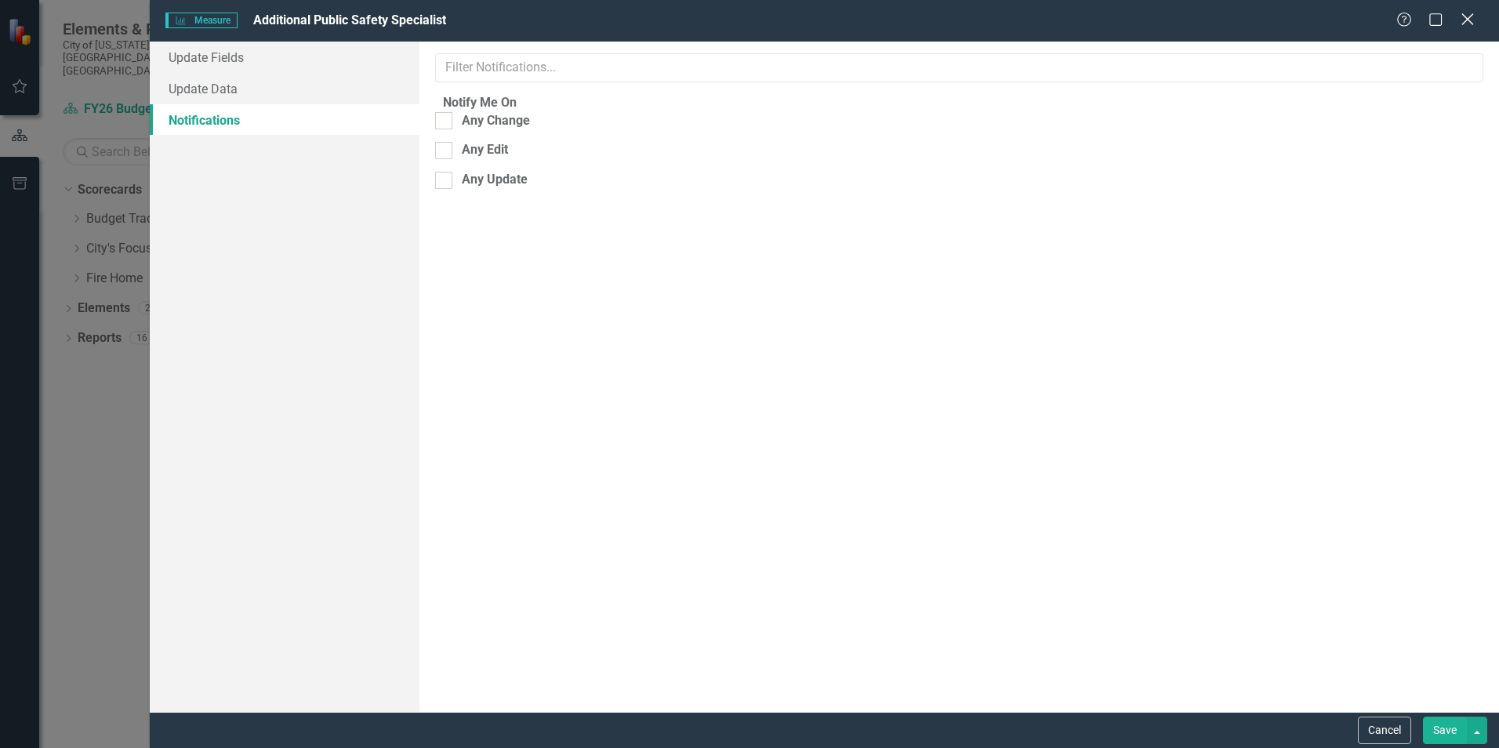
click at [1470, 20] on icon "Close" at bounding box center [1468, 19] width 20 height 15
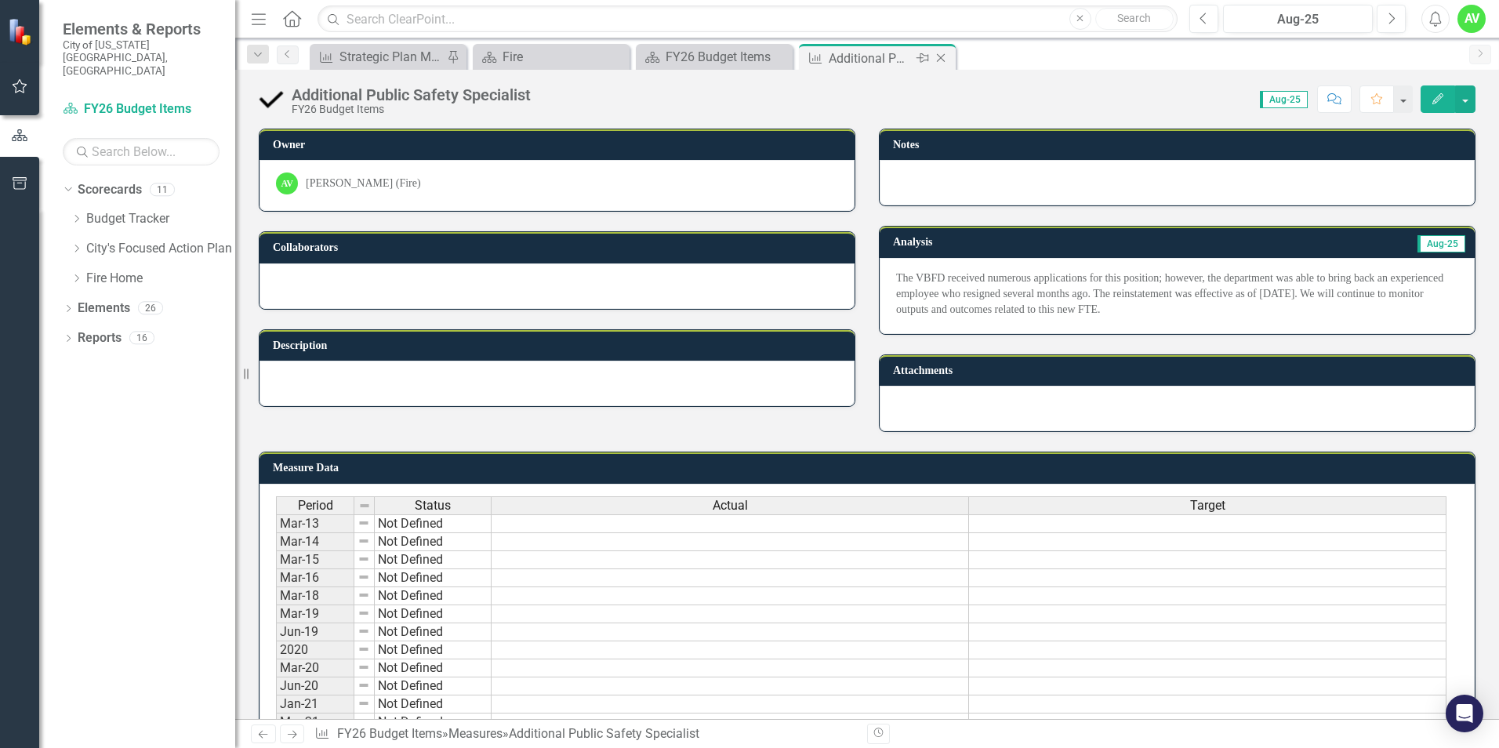
click at [939, 56] on icon at bounding box center [941, 58] width 9 height 9
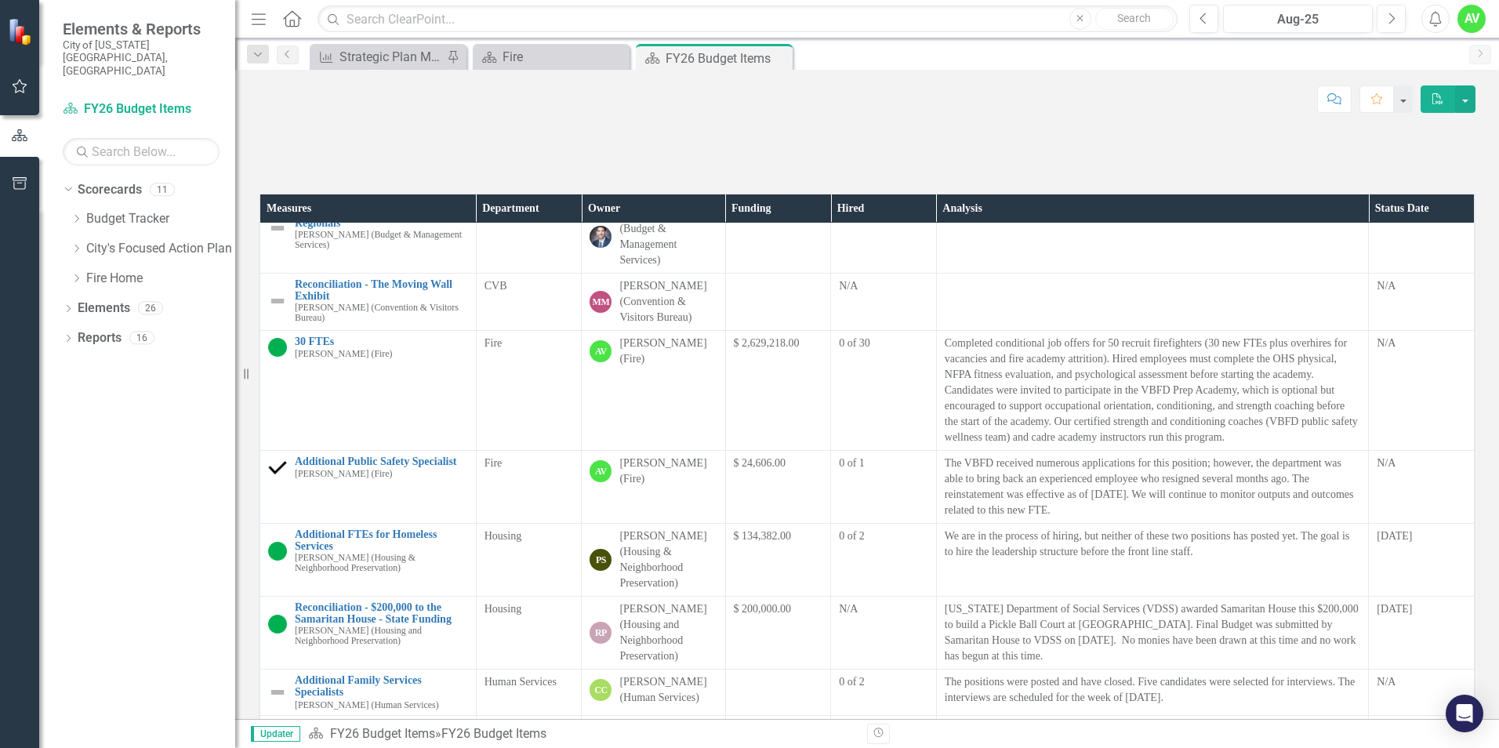
scroll to position [235, 0]
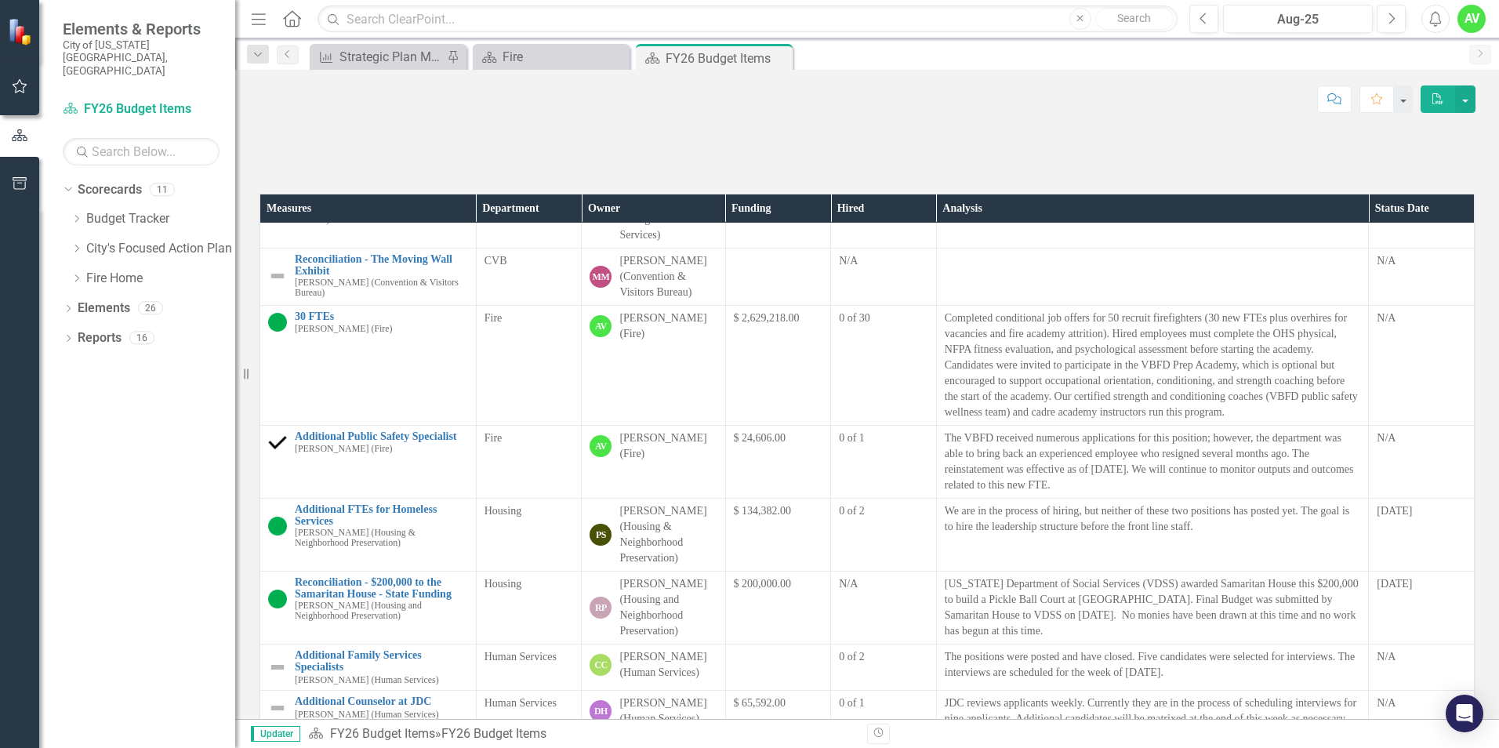
click at [839, 444] on span "0 of 1" at bounding box center [852, 438] width 26 height 12
click at [844, 444] on span "0 of 1" at bounding box center [852, 438] width 26 height 12
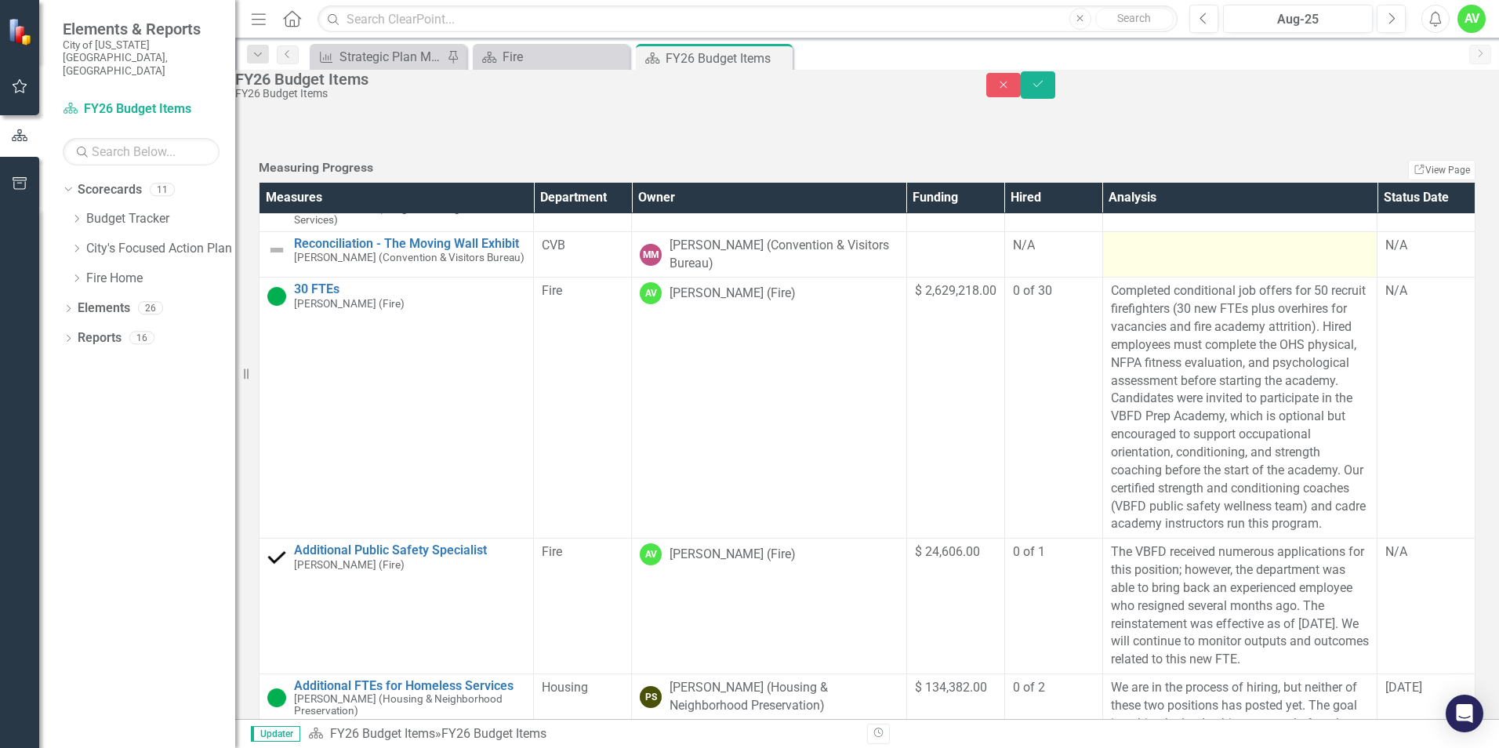
click at [1103, 278] on td at bounding box center [1240, 254] width 274 height 46
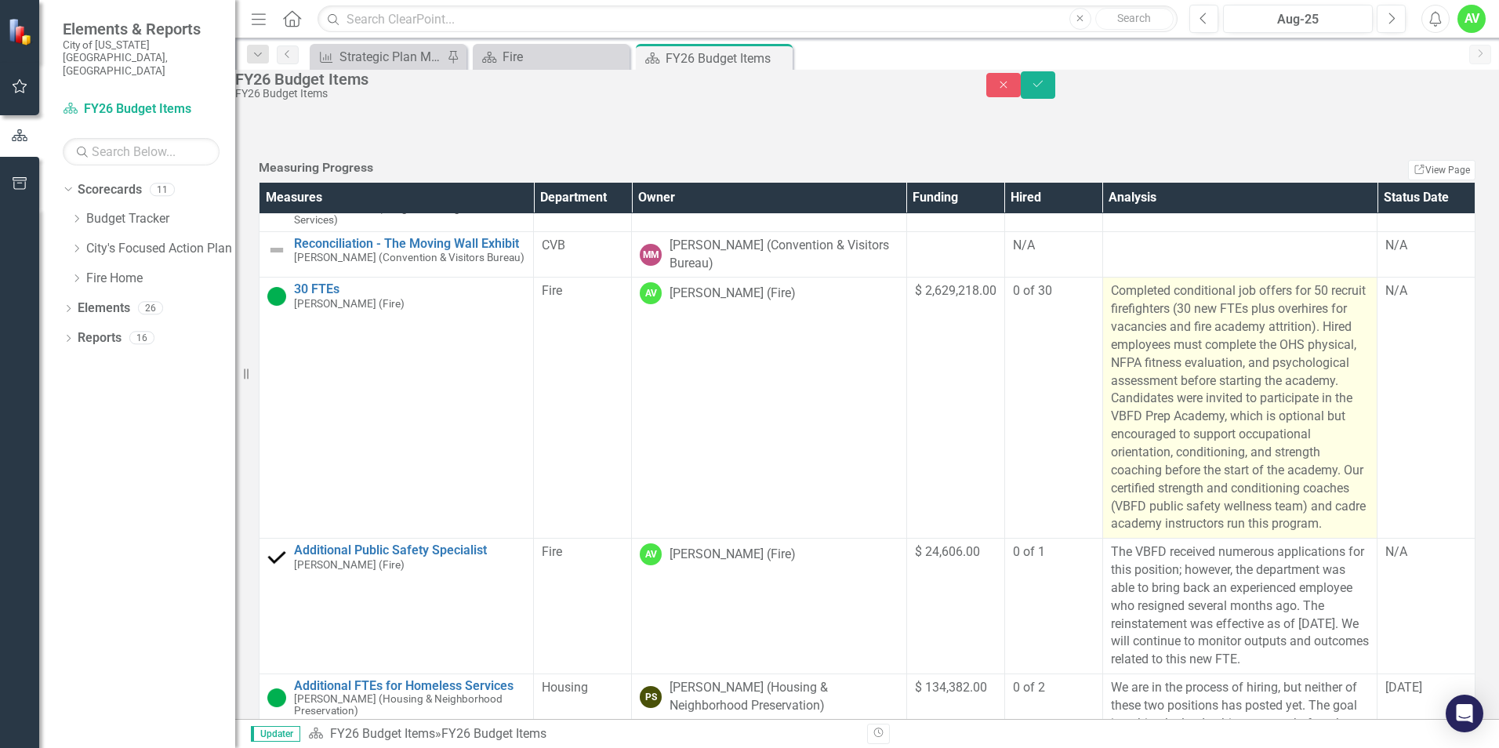
click at [1111, 533] on p "Completed conditional job offers for 50 recruit firefighters (30 new FTEs plus …" at bounding box center [1240, 407] width 258 height 251
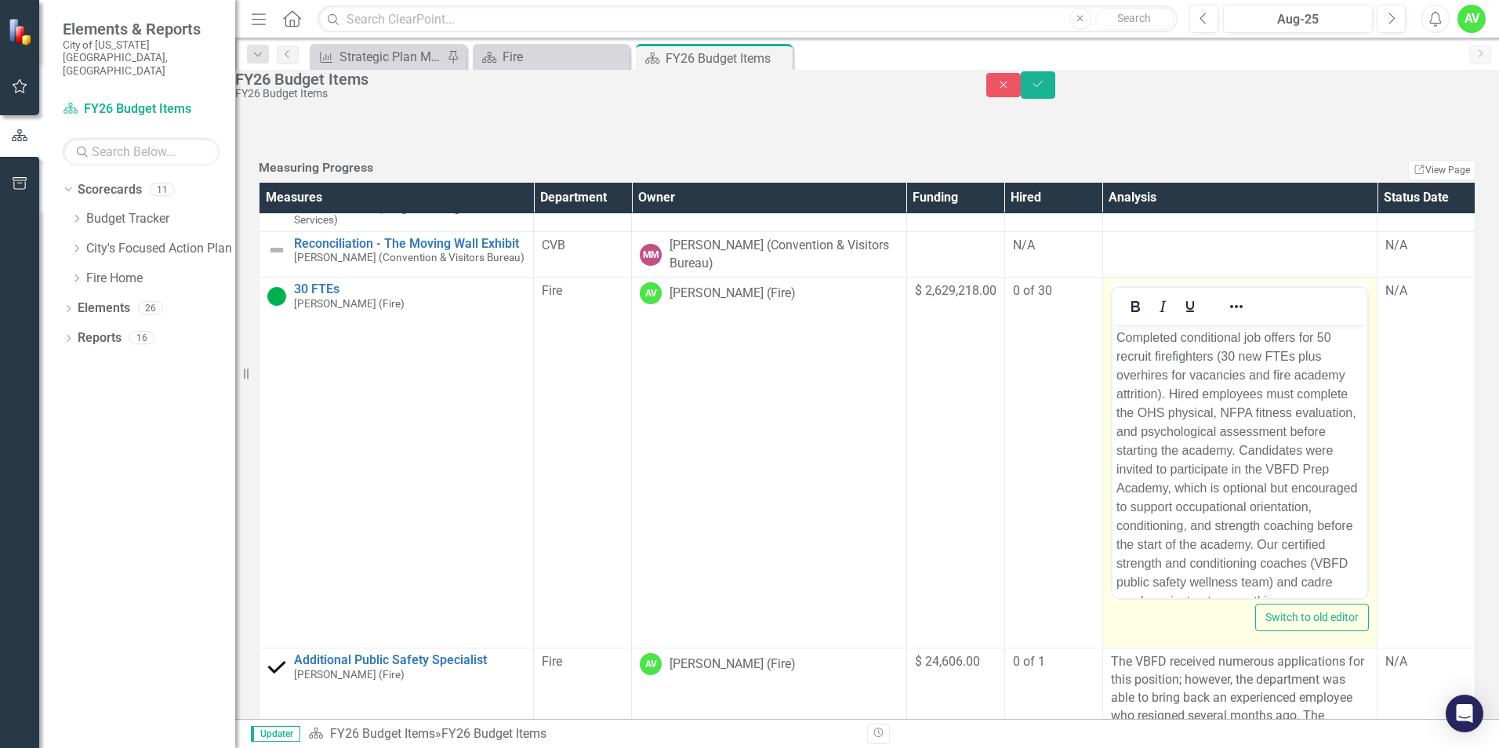
scroll to position [0, 0]
click at [1212, 357] on p "Completed conditional job offers for 50 recruit firefighters (30 new FTEs plus …" at bounding box center [1239, 470] width 247 height 282
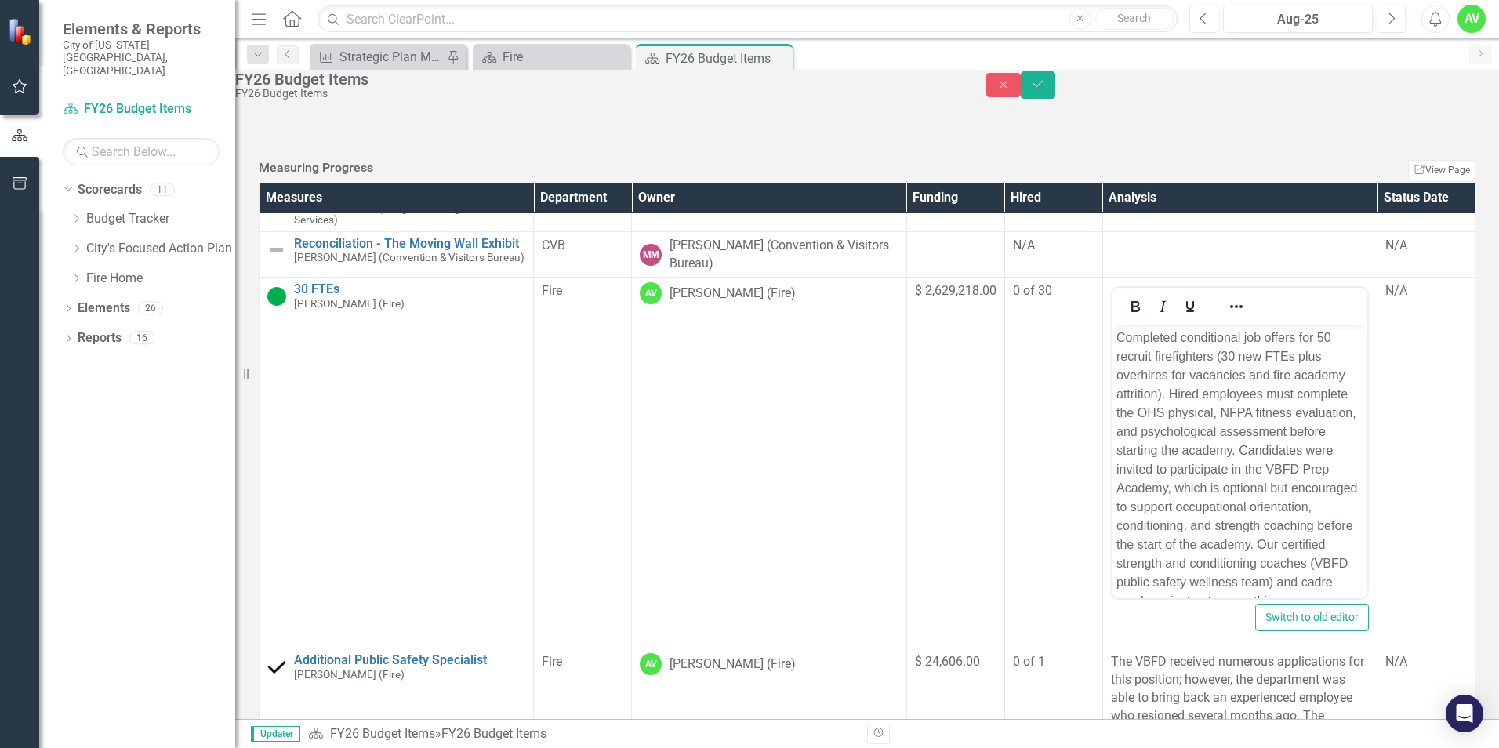
drag, startPoint x: 100, startPoint y: 32, endPoint x: 896, endPoint y: 674, distance: 1022.8
click at [1005, 649] on td "0 of 30" at bounding box center [1054, 463] width 98 height 371
click at [907, 649] on td "$ 2,629,218.00" at bounding box center [956, 463] width 98 height 371
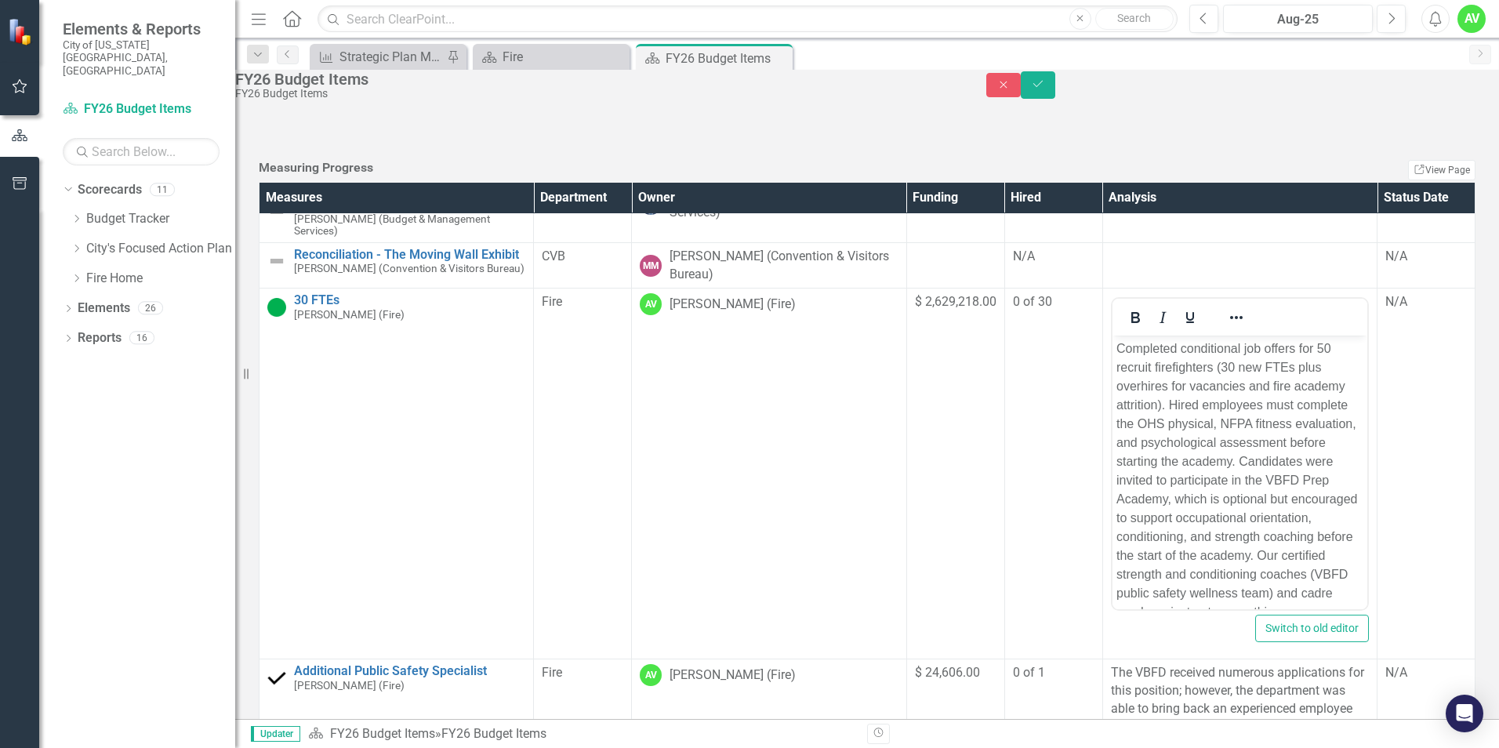
scroll to position [314, 0]
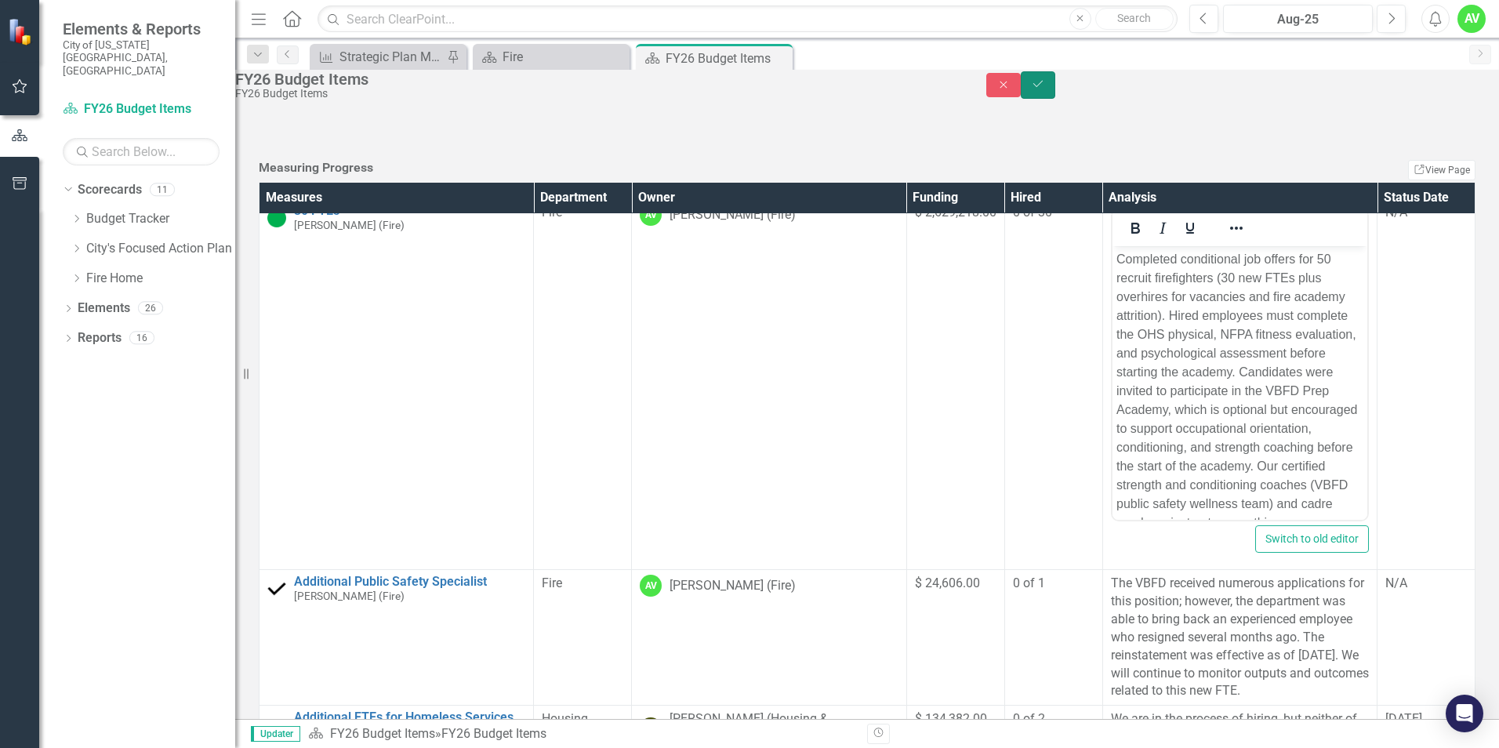
click at [1056, 81] on button "Save" at bounding box center [1038, 84] width 35 height 27
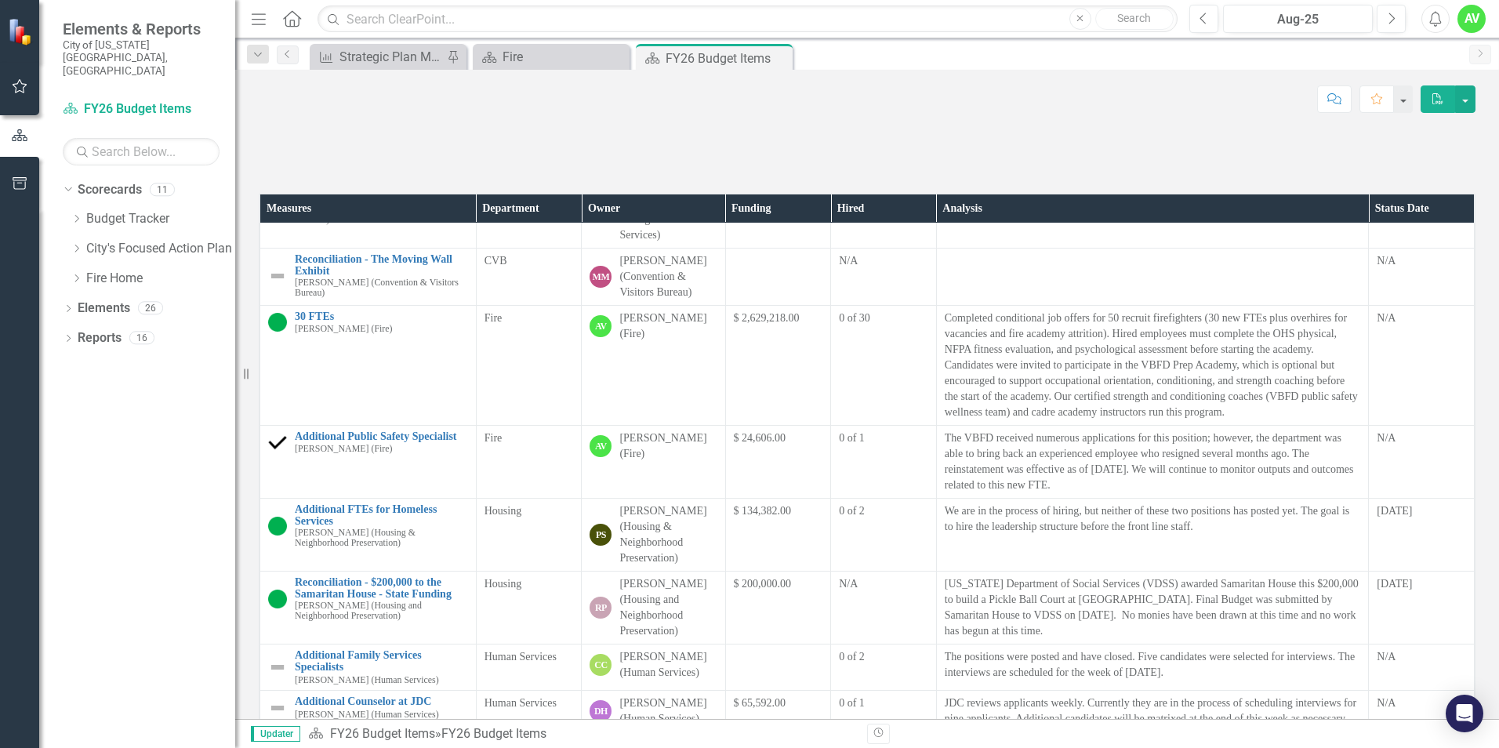
scroll to position [0, 0]
